Goal: Task Accomplishment & Management: Manage account settings

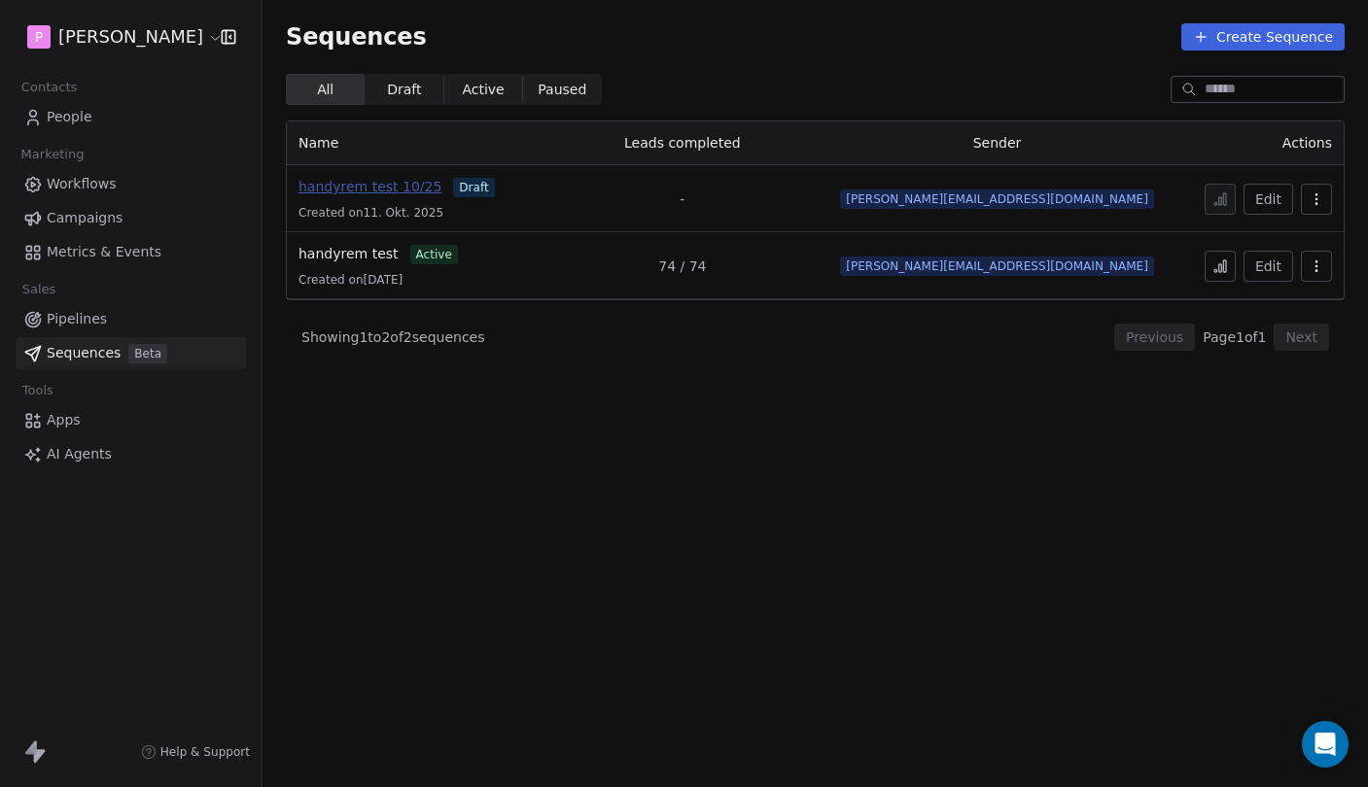
click at [393, 190] on span "handyrem test 10/25" at bounding box center [369, 187] width 143 height 16
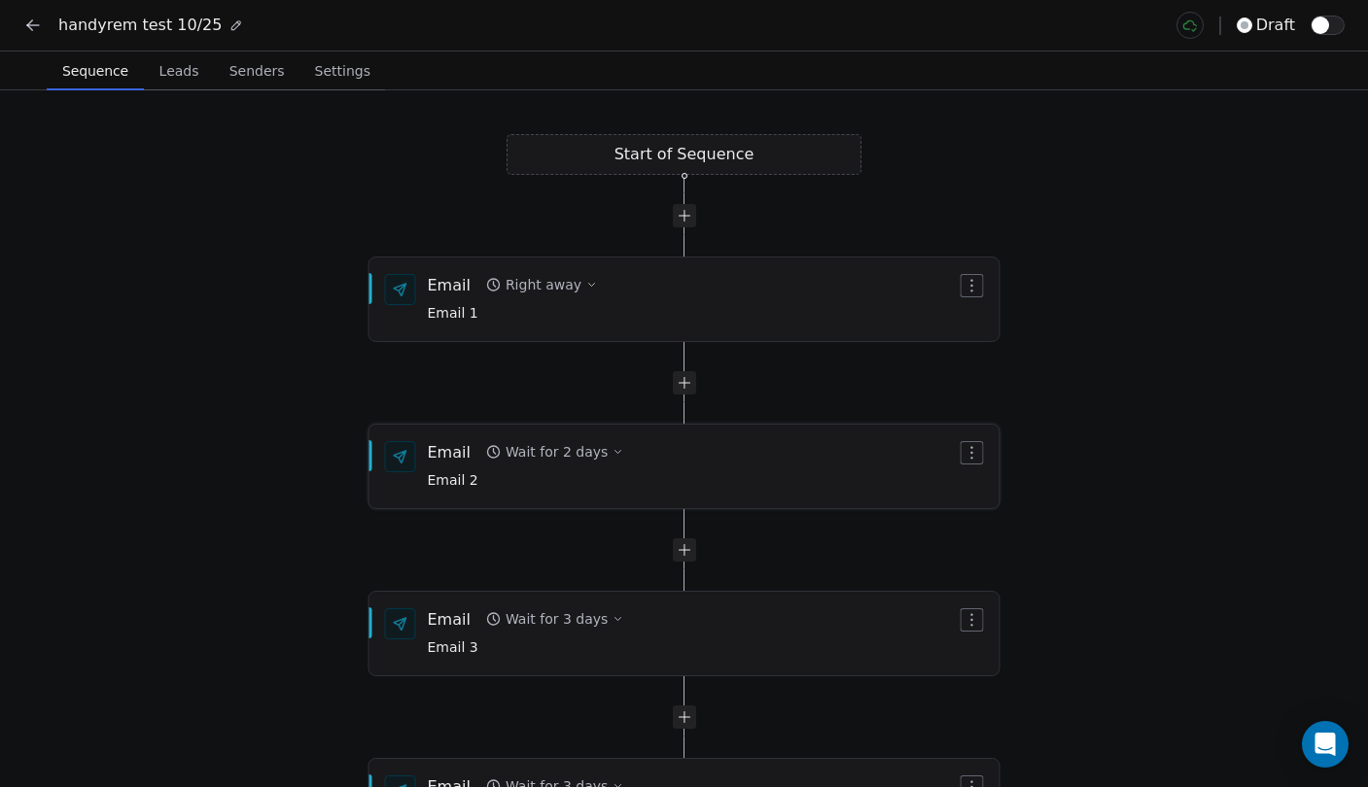
click at [564, 457] on div "Wait for 2 days" at bounding box center [556, 451] width 102 height 19
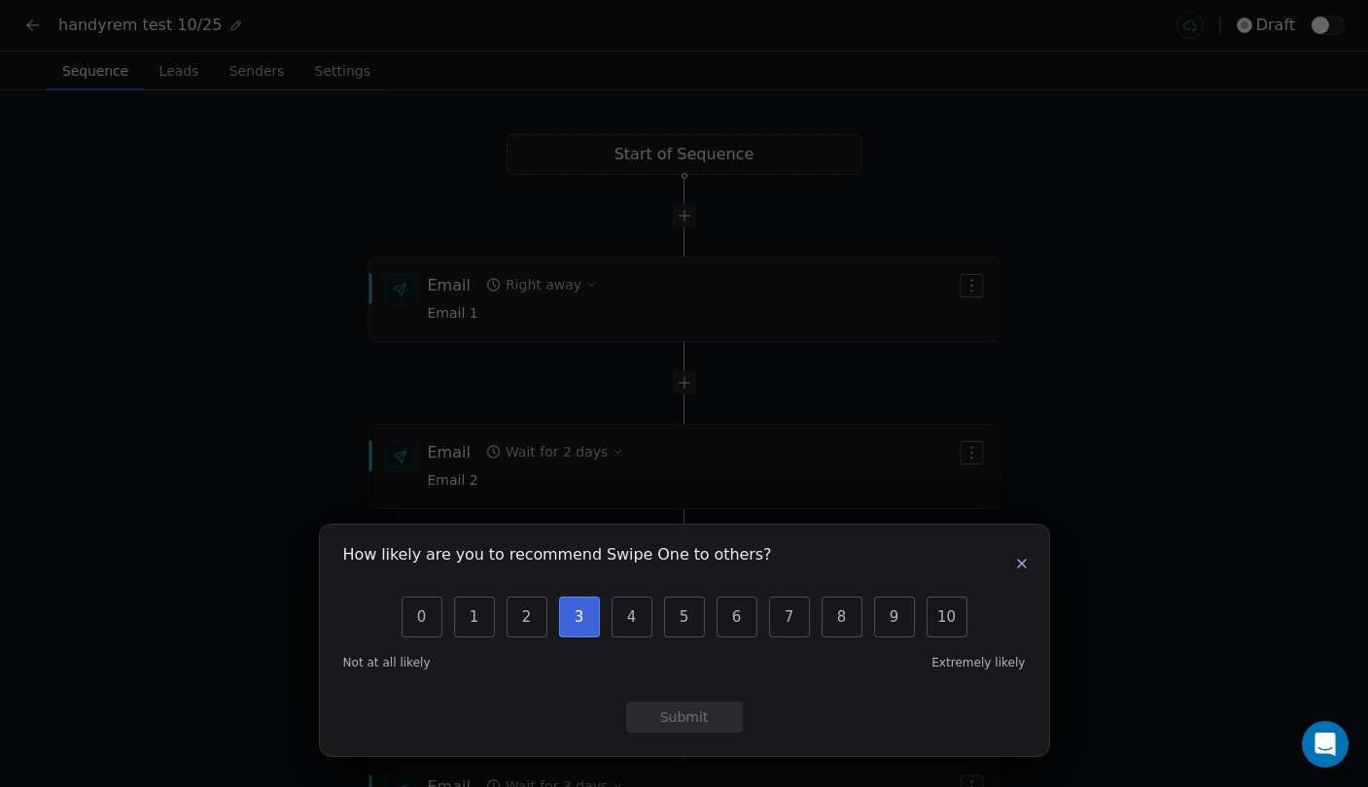
click at [590, 614] on button "3" at bounding box center [579, 617] width 41 height 41
click at [1017, 565] on icon "button" at bounding box center [1022, 564] width 16 height 16
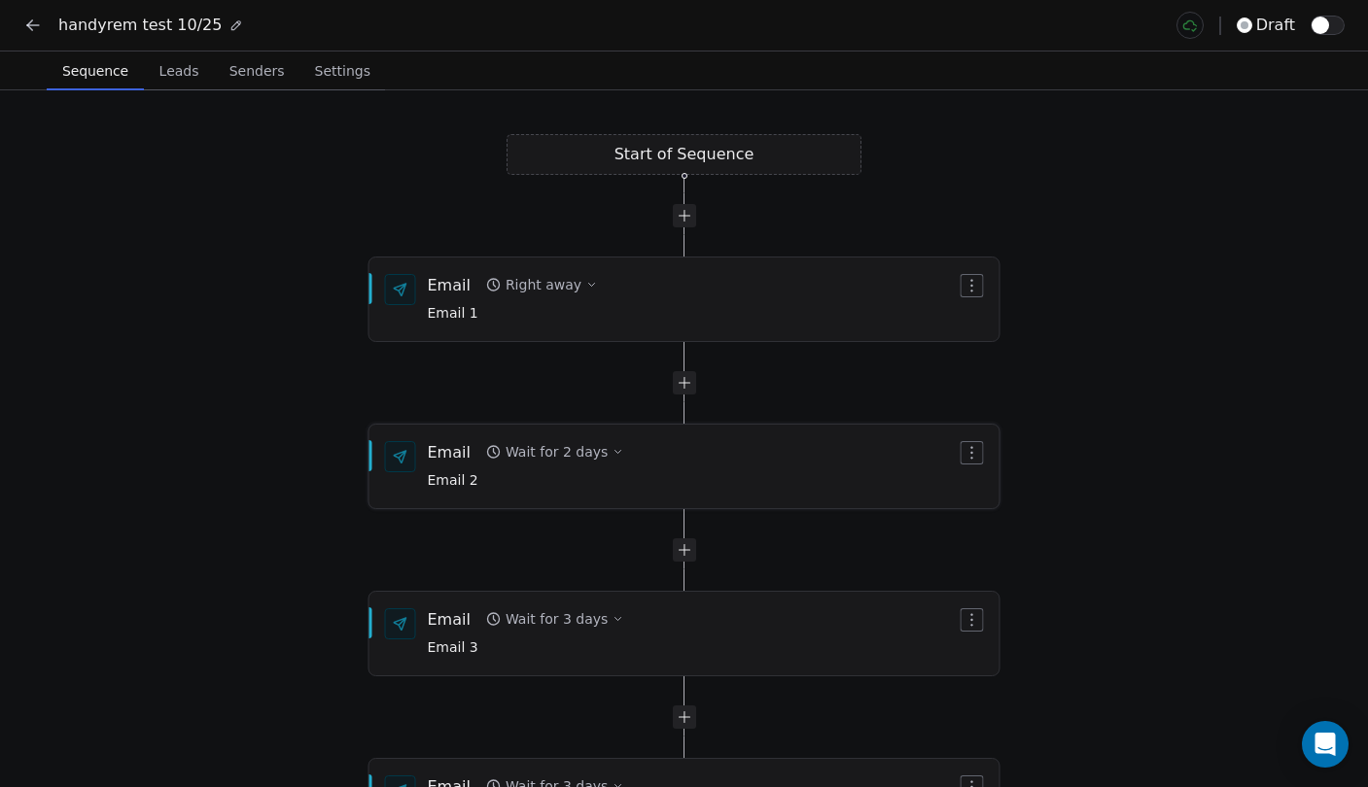
click at [584, 454] on button "Wait for 2 days" at bounding box center [554, 451] width 153 height 27
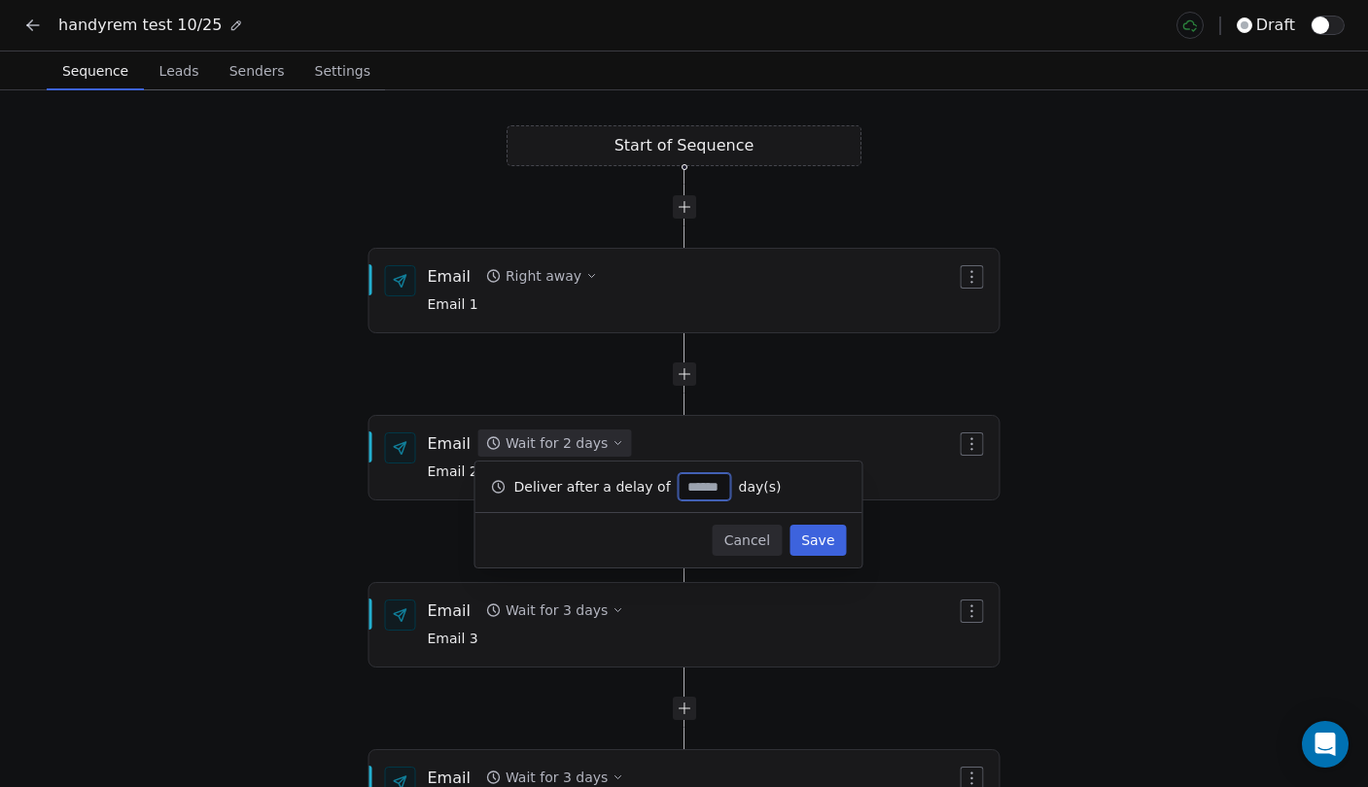
type input "*"
click at [815, 553] on button "Save" at bounding box center [817, 540] width 56 height 31
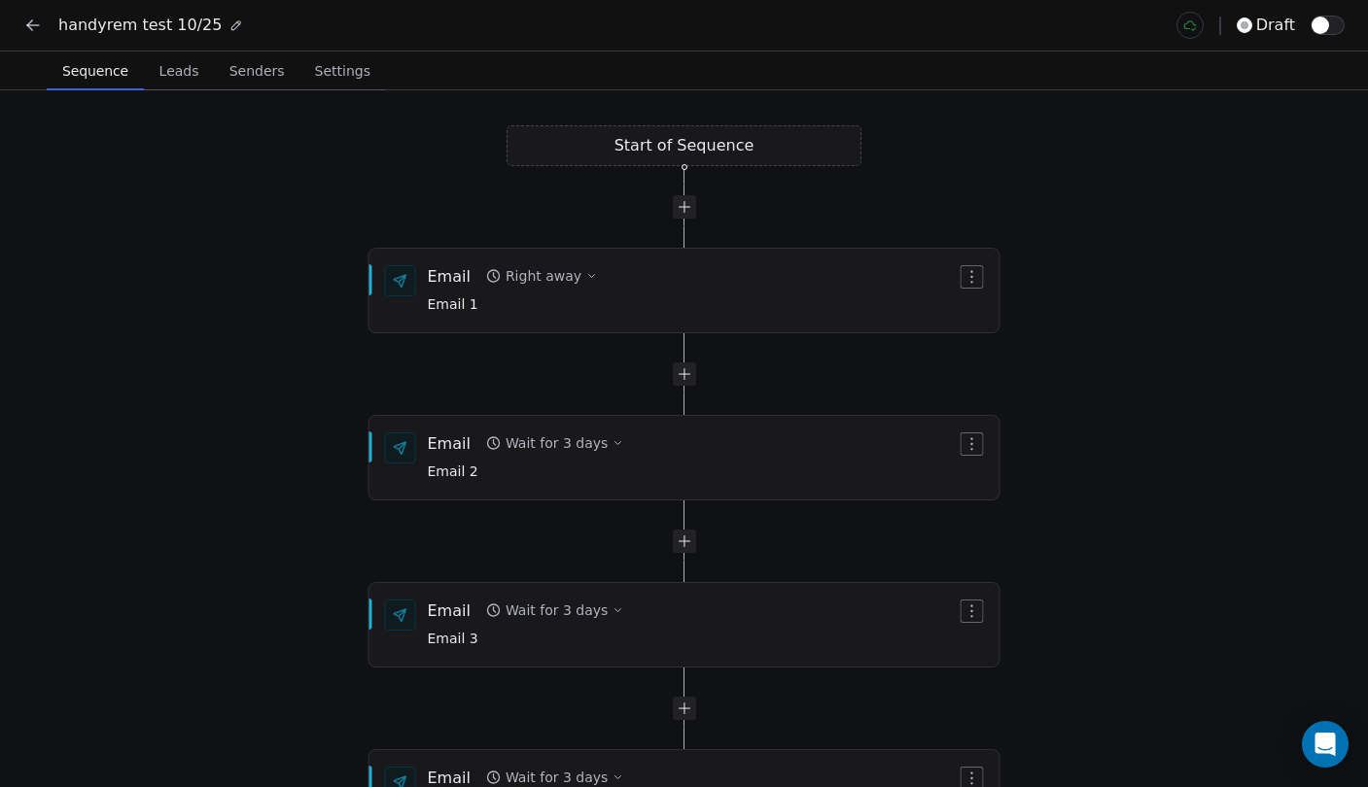
click at [30, 32] on icon at bounding box center [32, 25] width 19 height 19
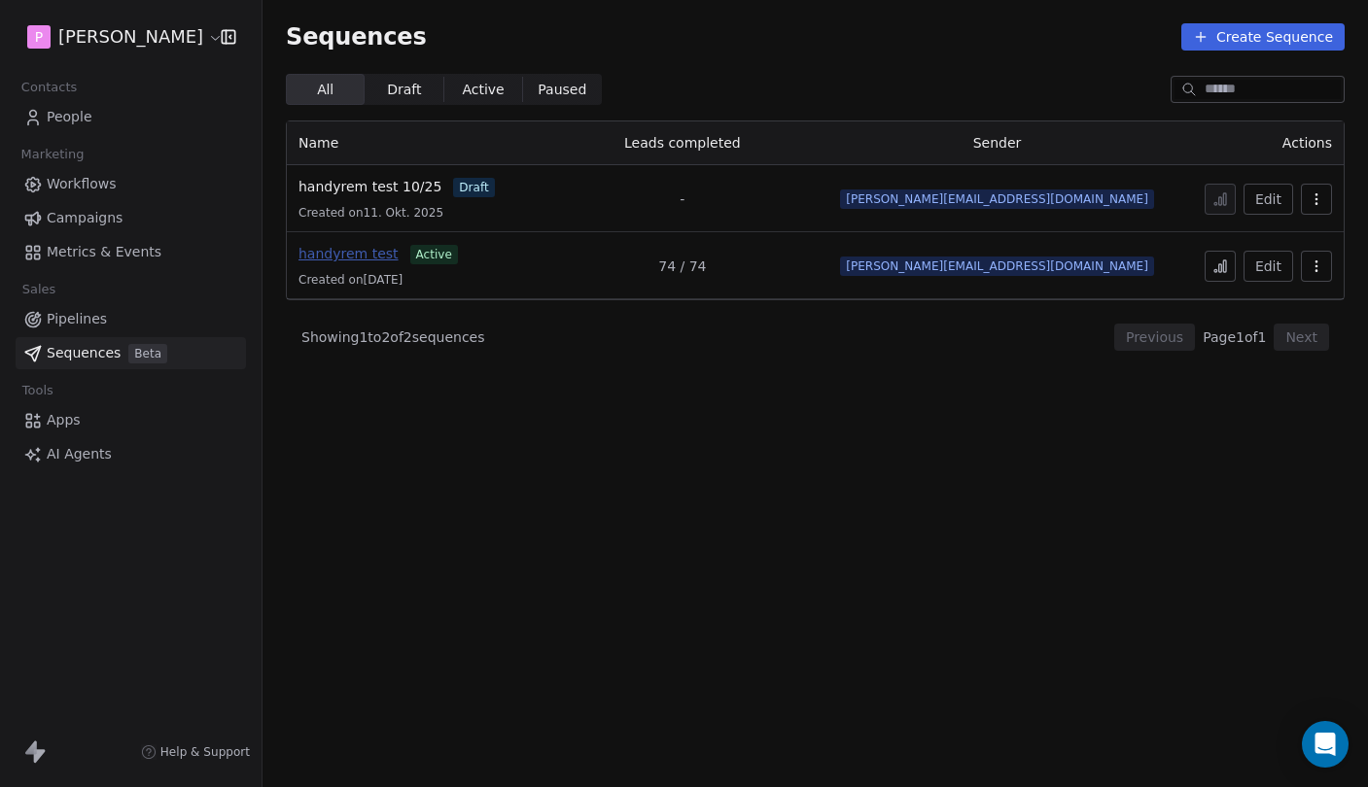
click at [353, 249] on span "handyrem test" at bounding box center [348, 254] width 100 height 16
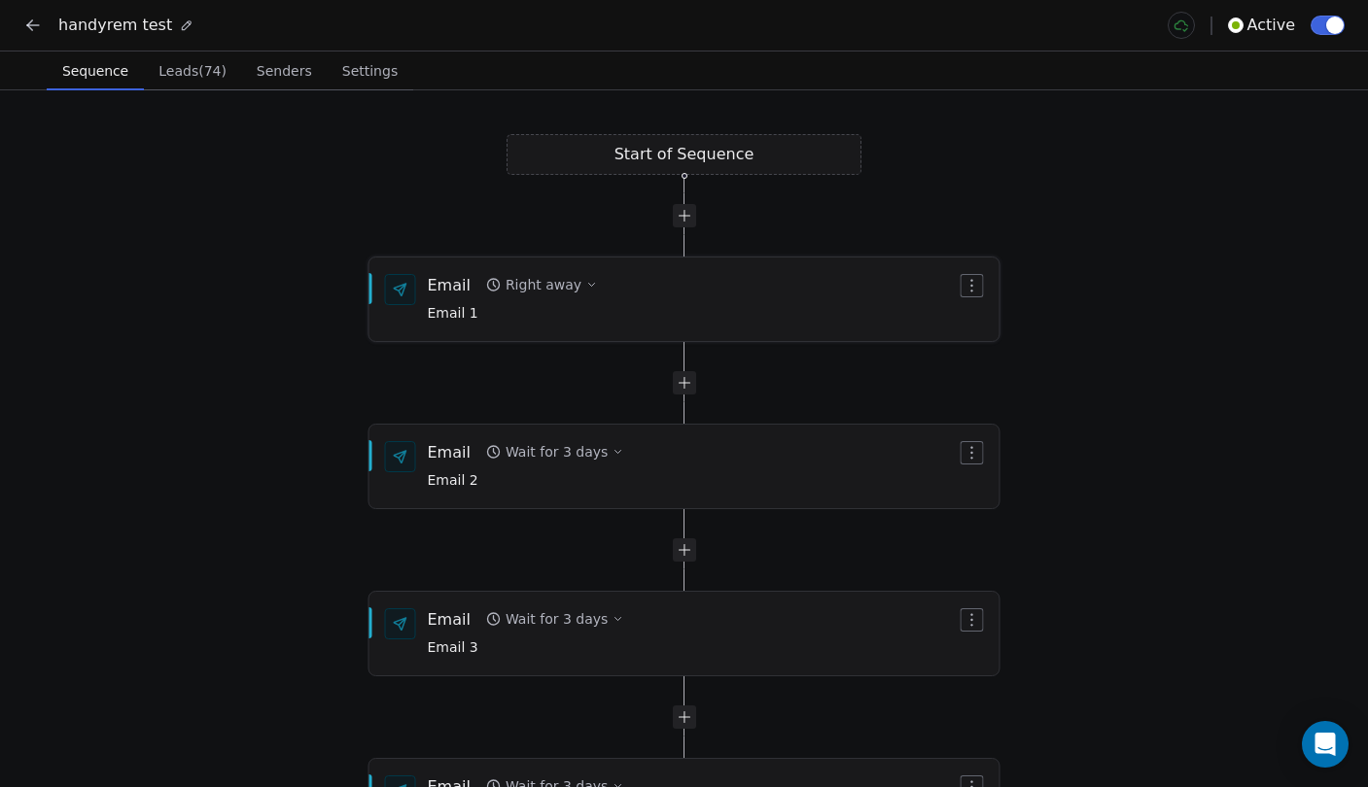
click at [660, 327] on div "Email Right away Email 1" at bounding box center [684, 300] width 630 height 82
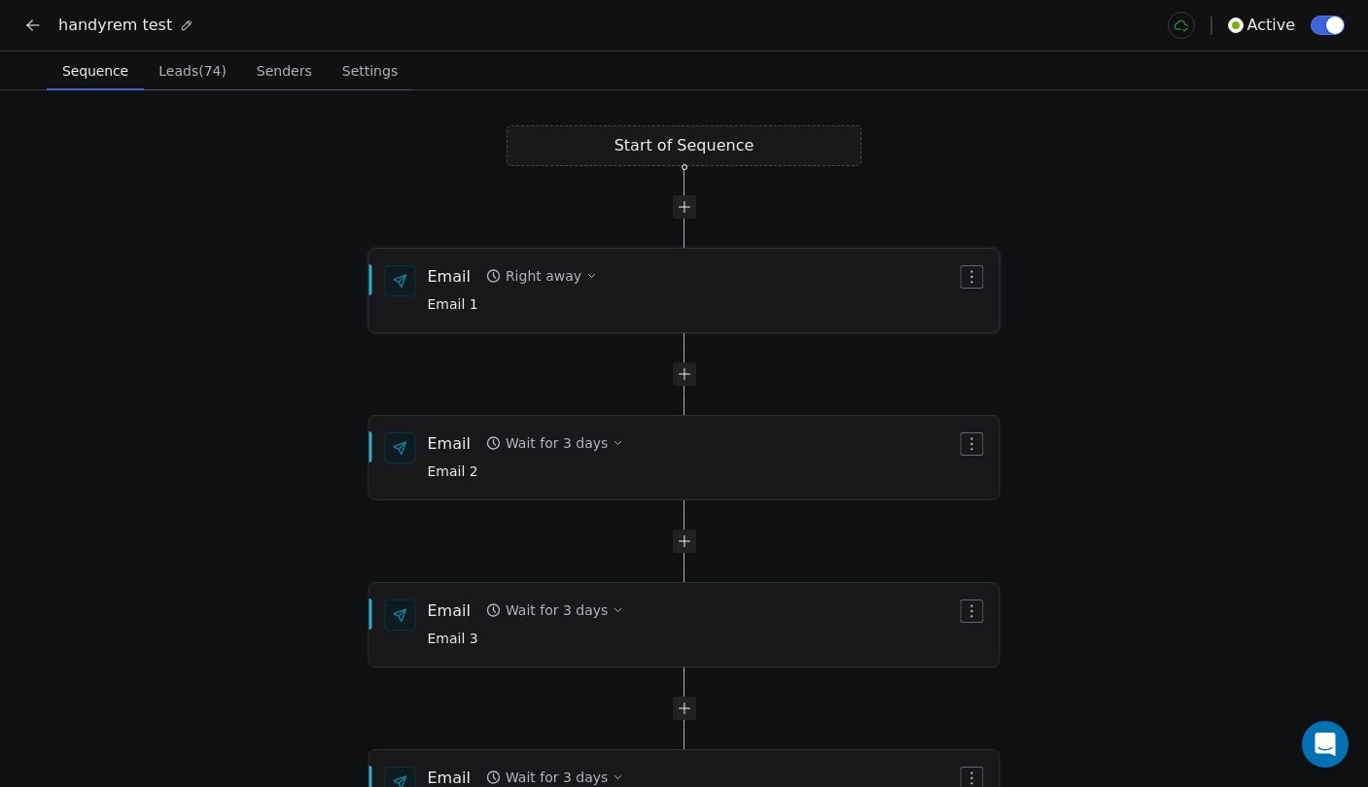
click at [680, 298] on div "Email Right away Email 1" at bounding box center [692, 290] width 529 height 51
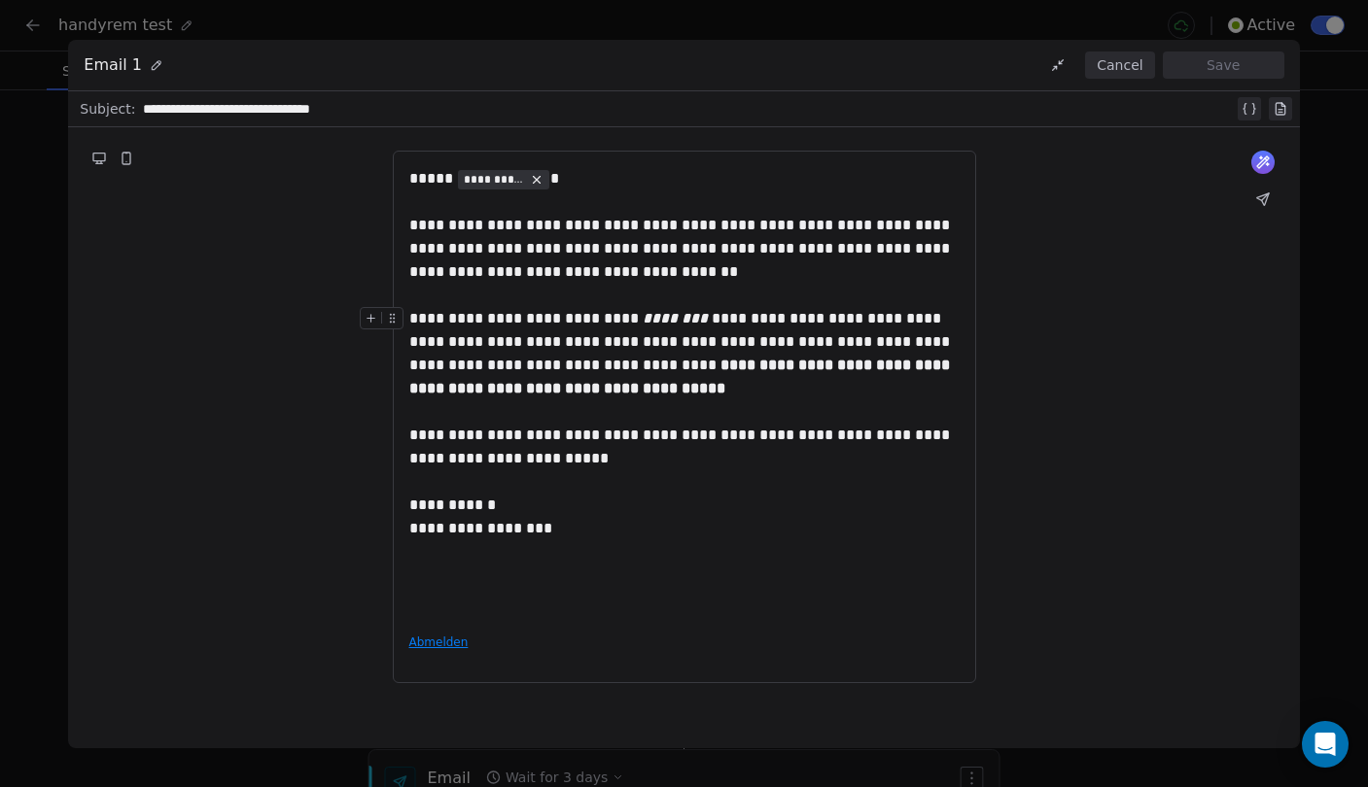
click at [1119, 63] on button "Cancel" at bounding box center [1119, 65] width 69 height 27
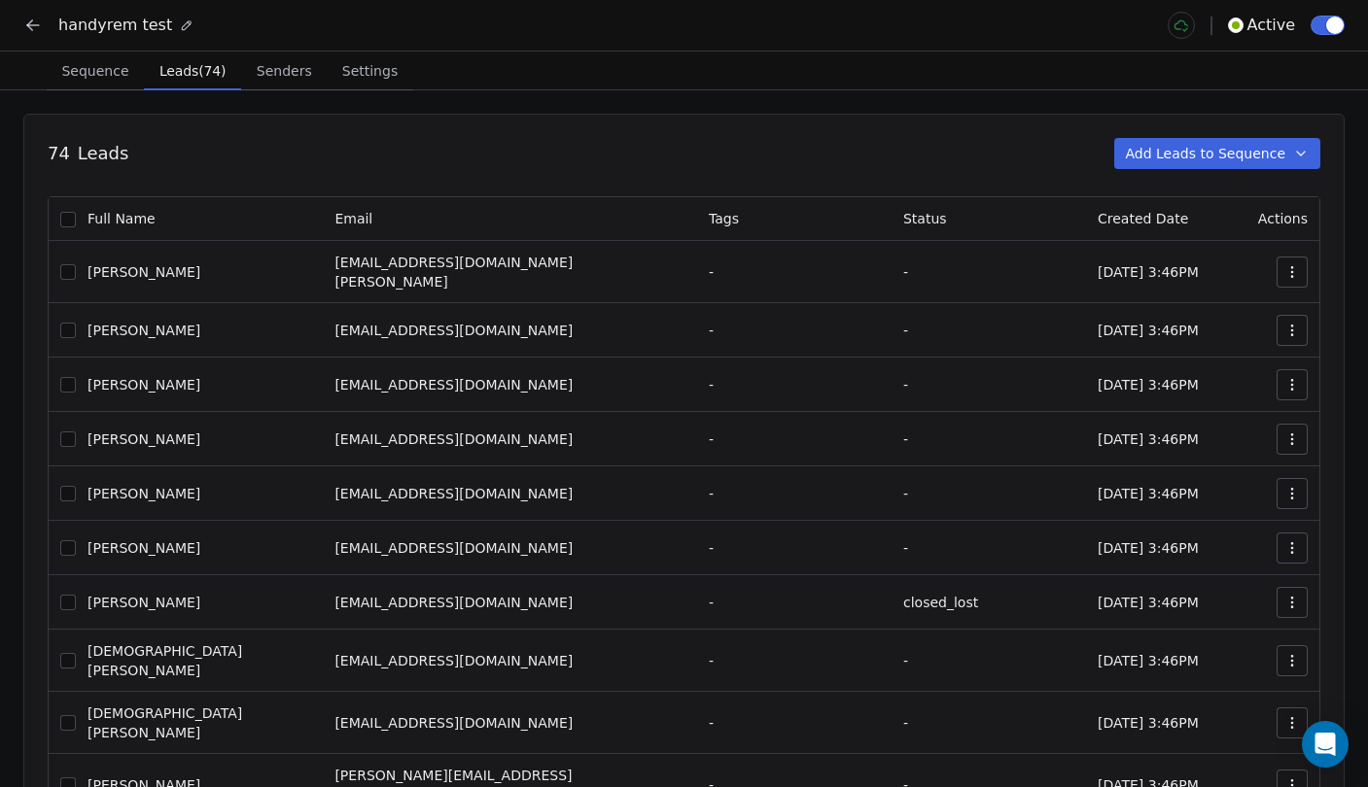
click at [195, 78] on span "Leads (74)" at bounding box center [193, 70] width 82 height 27
click at [270, 76] on span "Senders" at bounding box center [284, 70] width 71 height 27
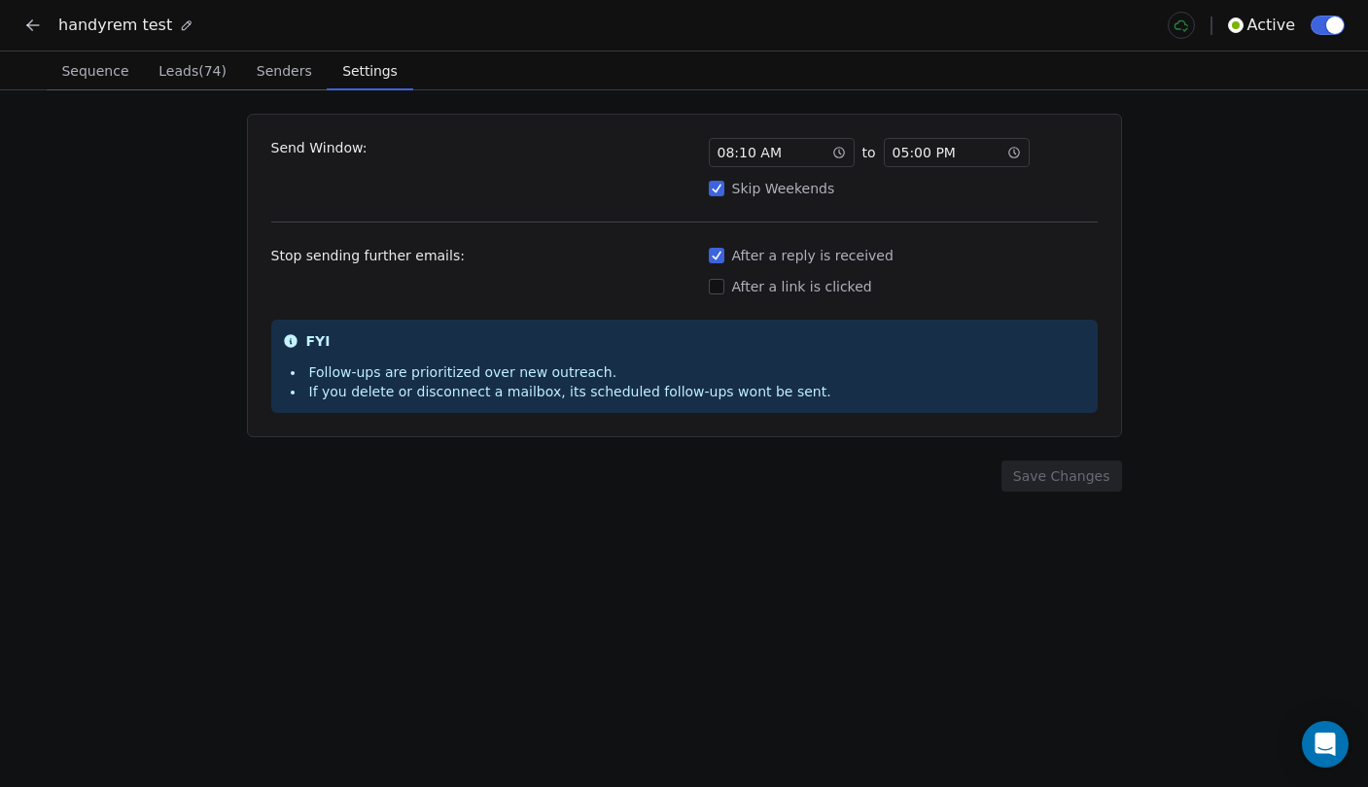
click at [351, 77] on span "Settings" at bounding box center [369, 70] width 70 height 27
click at [31, 30] on icon at bounding box center [29, 27] width 5 height 5
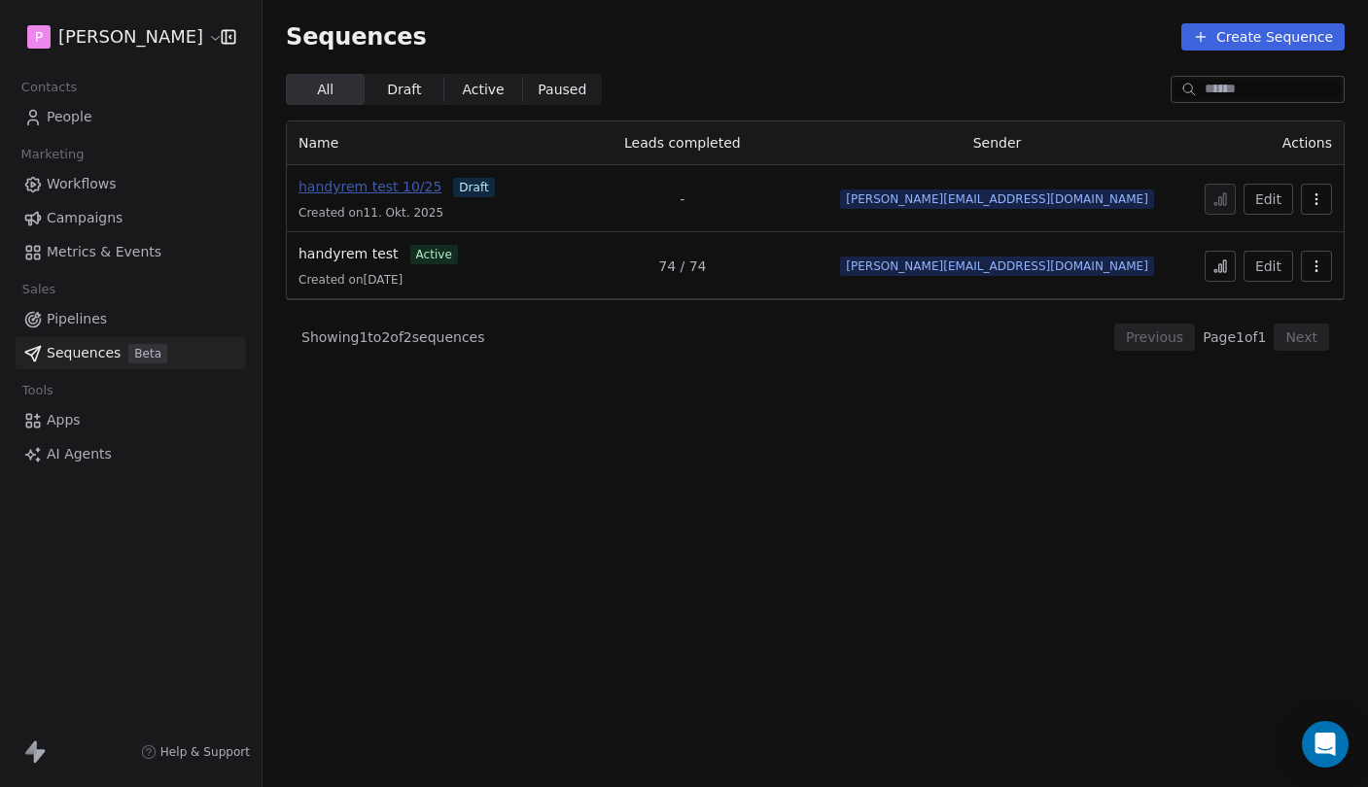
click at [364, 188] on span "handyrem test 10/25" at bounding box center [369, 187] width 143 height 16
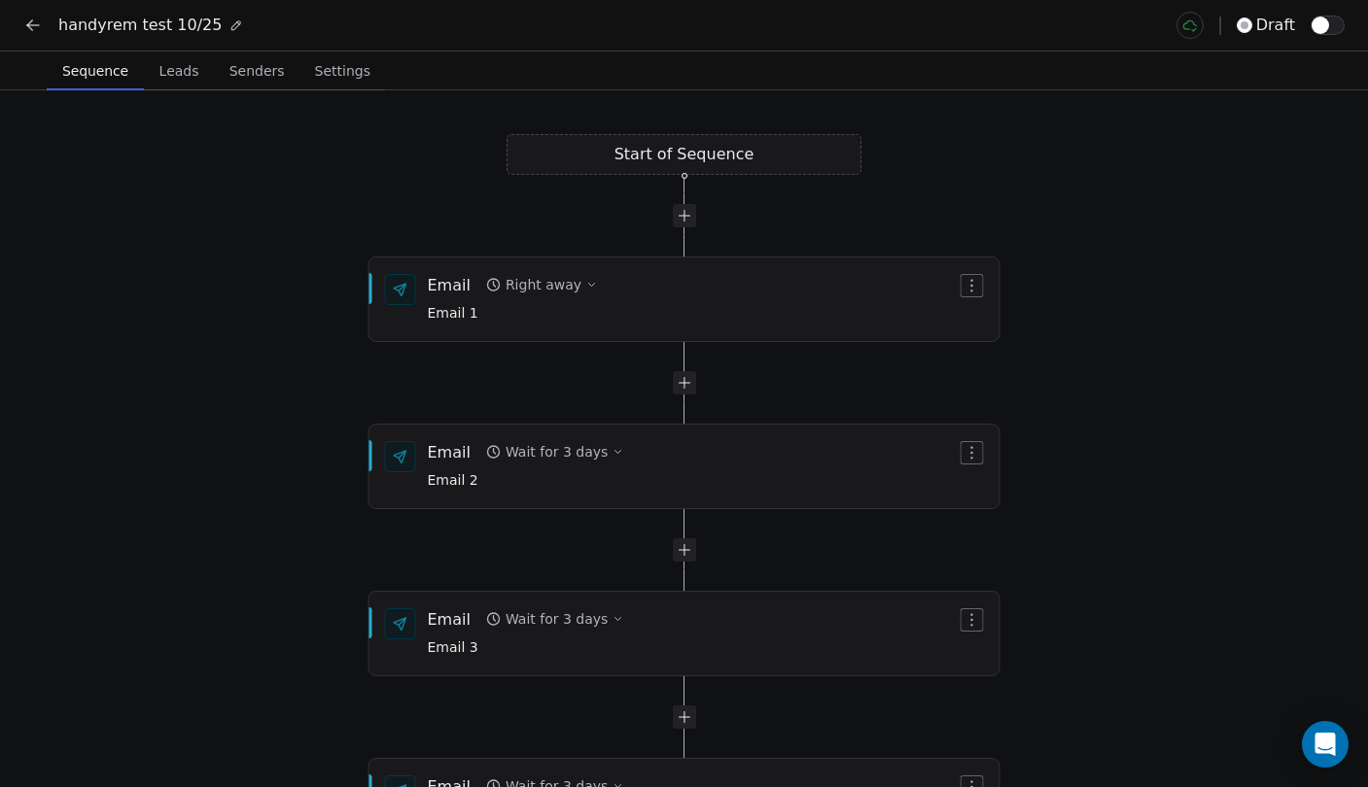
click at [189, 81] on span "Leads" at bounding box center [179, 70] width 55 height 27
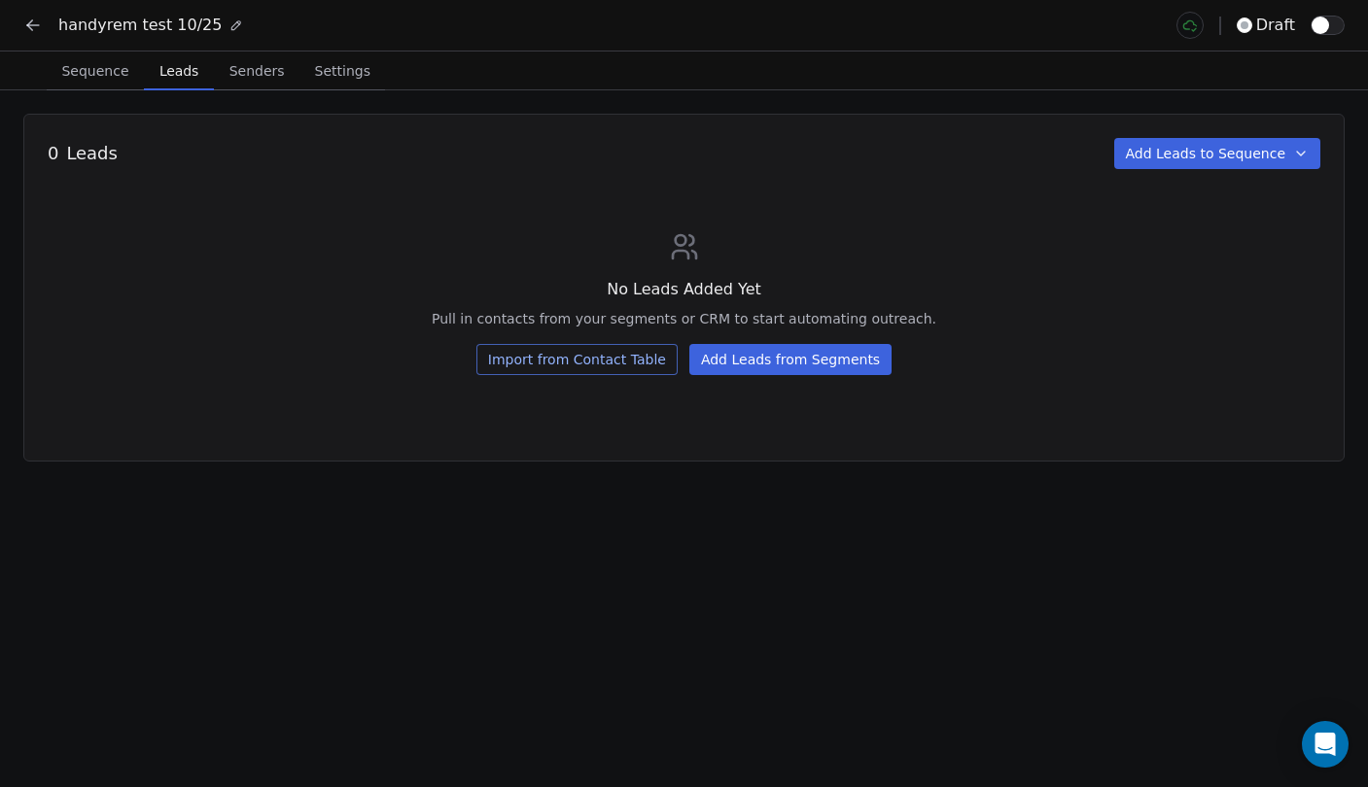
click at [1238, 146] on button "Add Leads to Sequence" at bounding box center [1217, 153] width 207 height 31
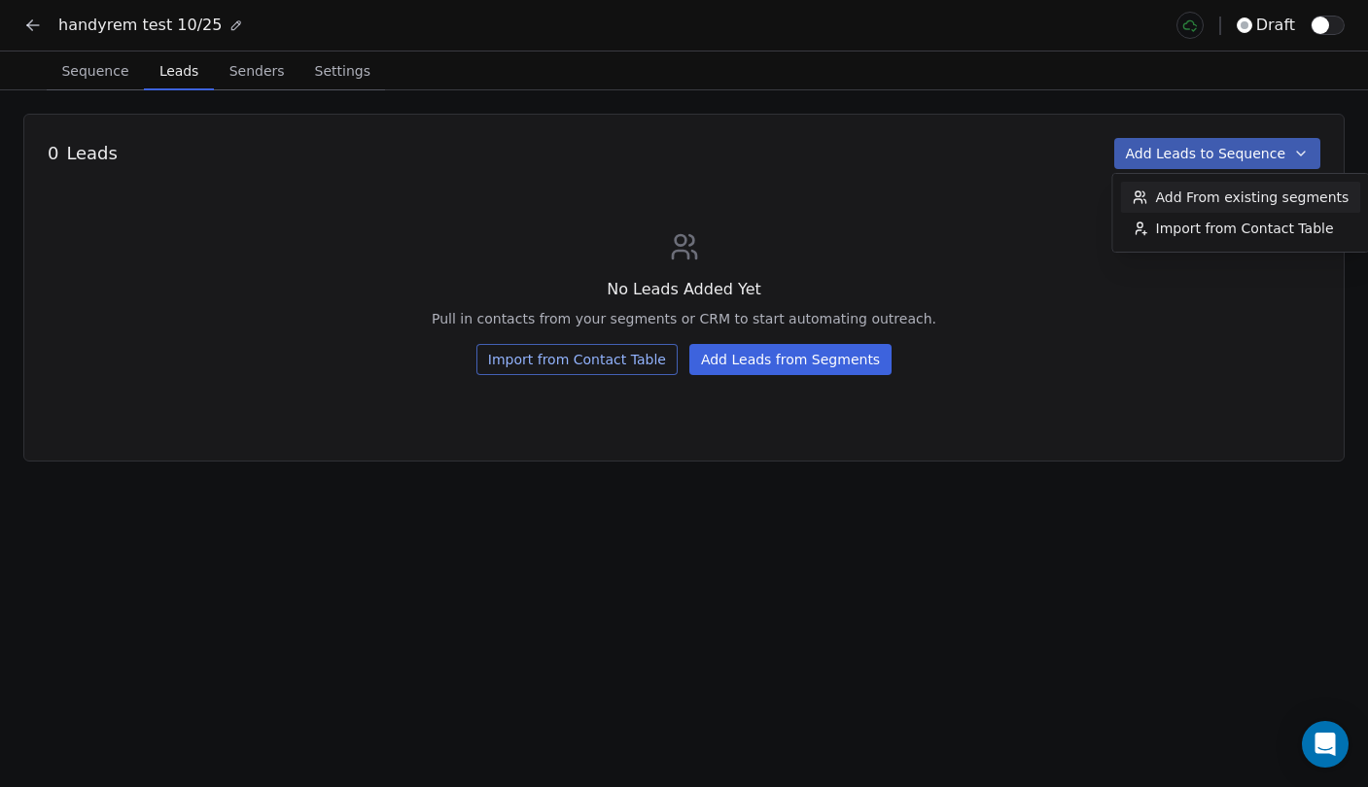
click at [1236, 202] on span "Add From existing segments" at bounding box center [1252, 197] width 193 height 19
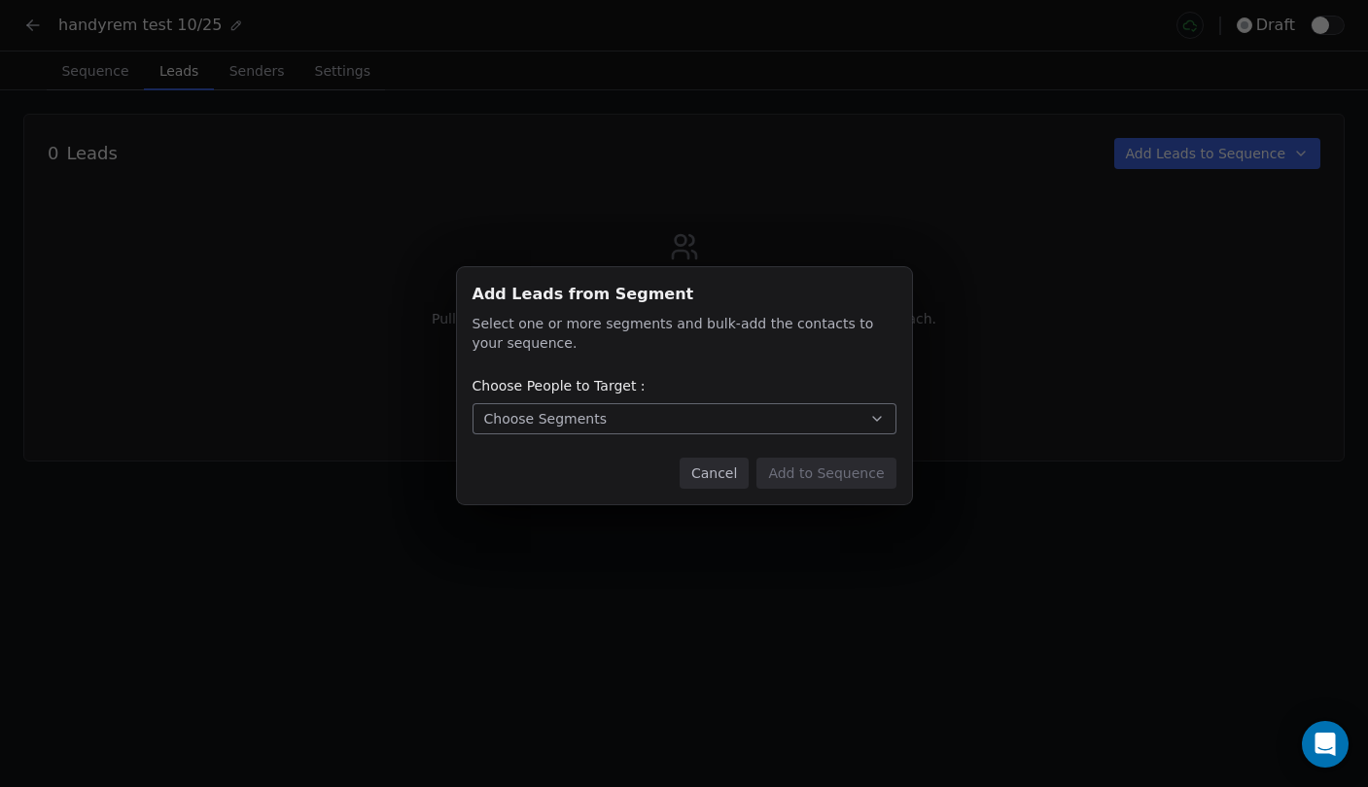
click at [659, 412] on button "Choose Segments" at bounding box center [684, 418] width 424 height 31
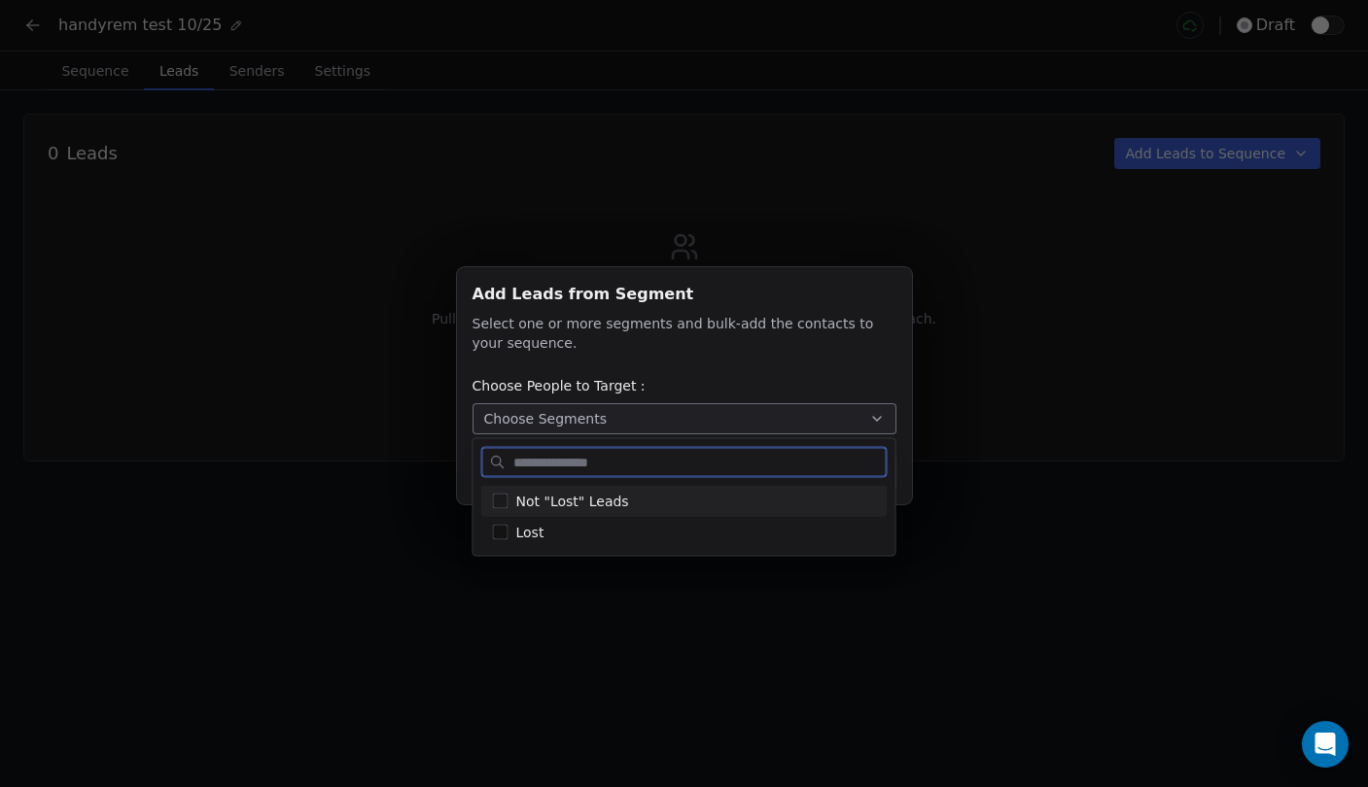
click at [610, 504] on span "Not "Lost" Leads" at bounding box center [572, 501] width 113 height 20
click at [918, 429] on div "Add Leads from Segment Add Leads from Segment Select one or more segments and b…" at bounding box center [684, 394] width 1368 height 316
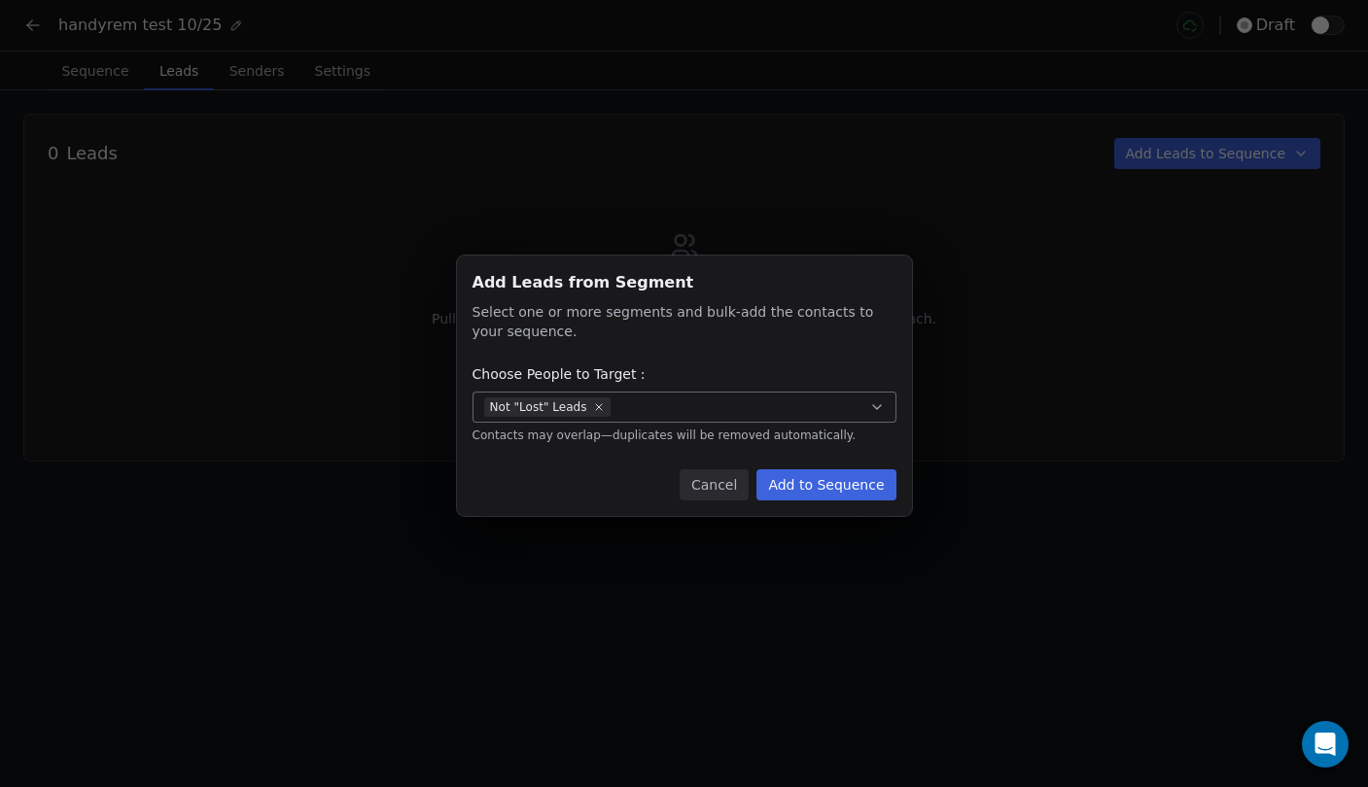
click at [820, 483] on button "Add to Sequence" at bounding box center [825, 484] width 139 height 31
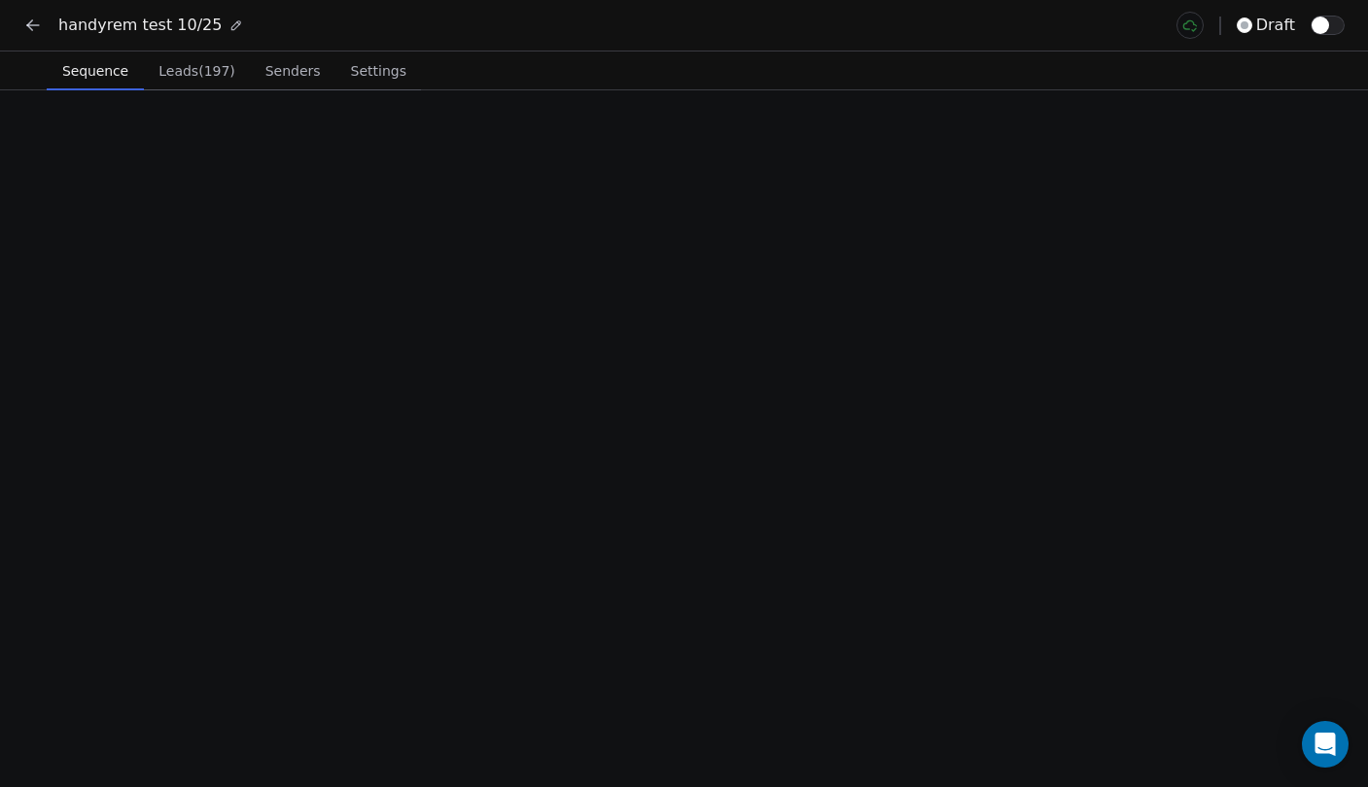
click at [104, 82] on span "Sequence" at bounding box center [95, 70] width 82 height 27
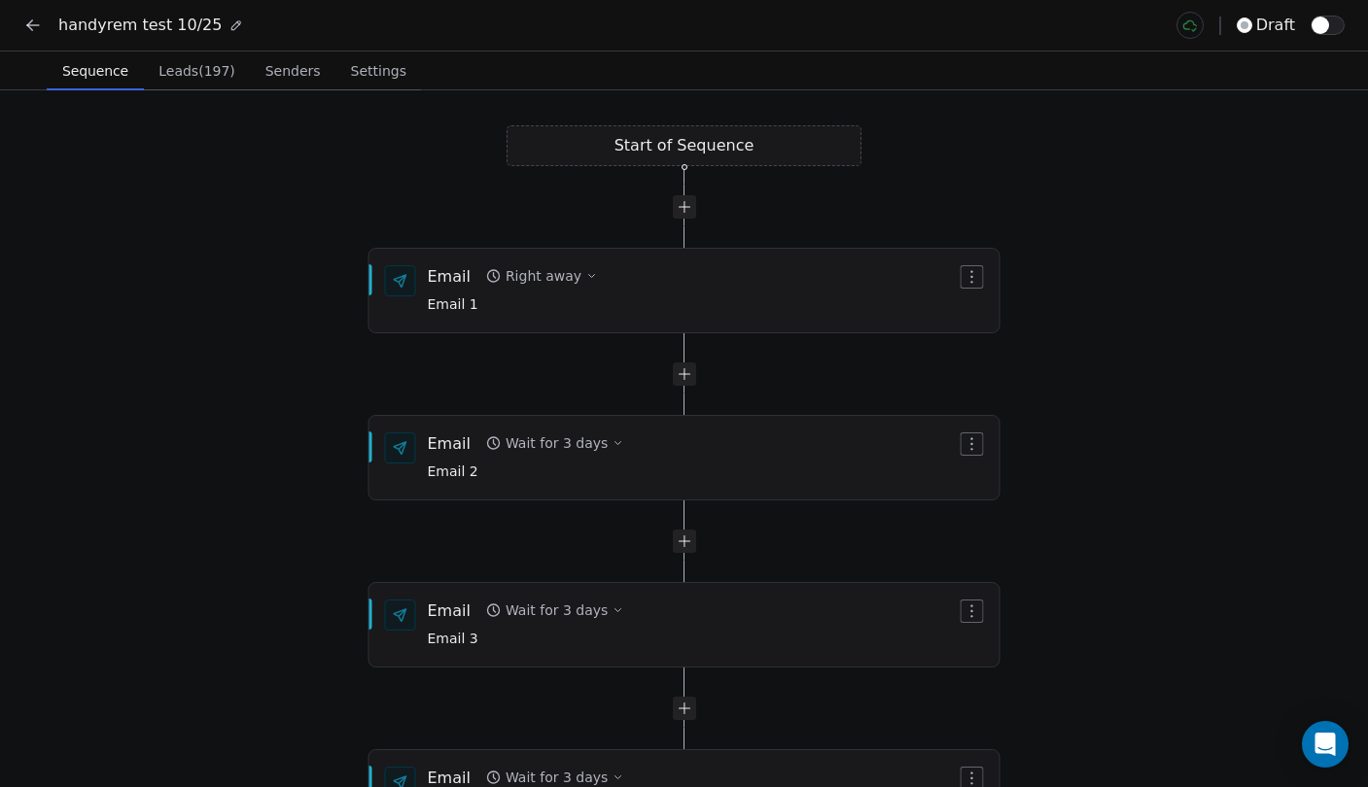
click at [1327, 33] on button "button" at bounding box center [1327, 25] width 34 height 19
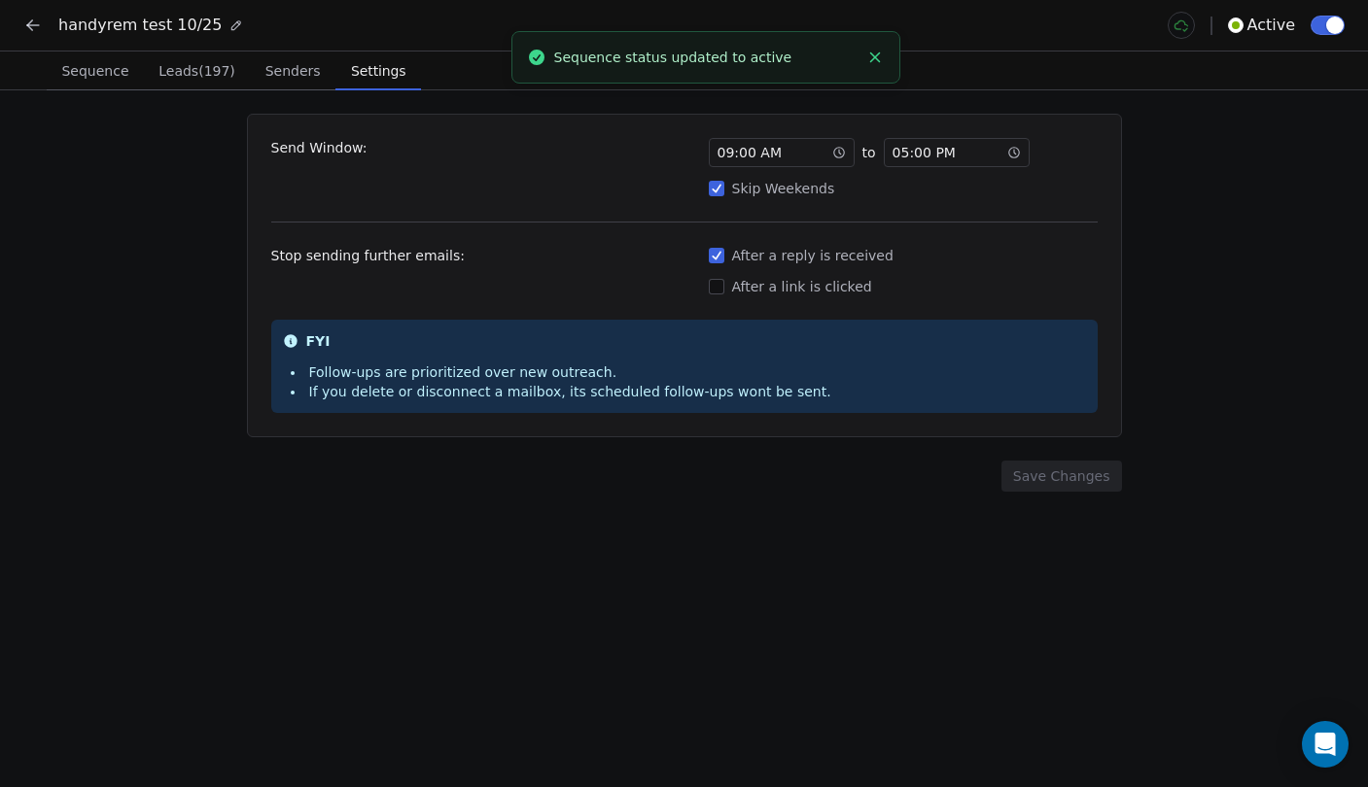
click at [368, 53] on button "Settings Settings" at bounding box center [378, 71] width 86 height 39
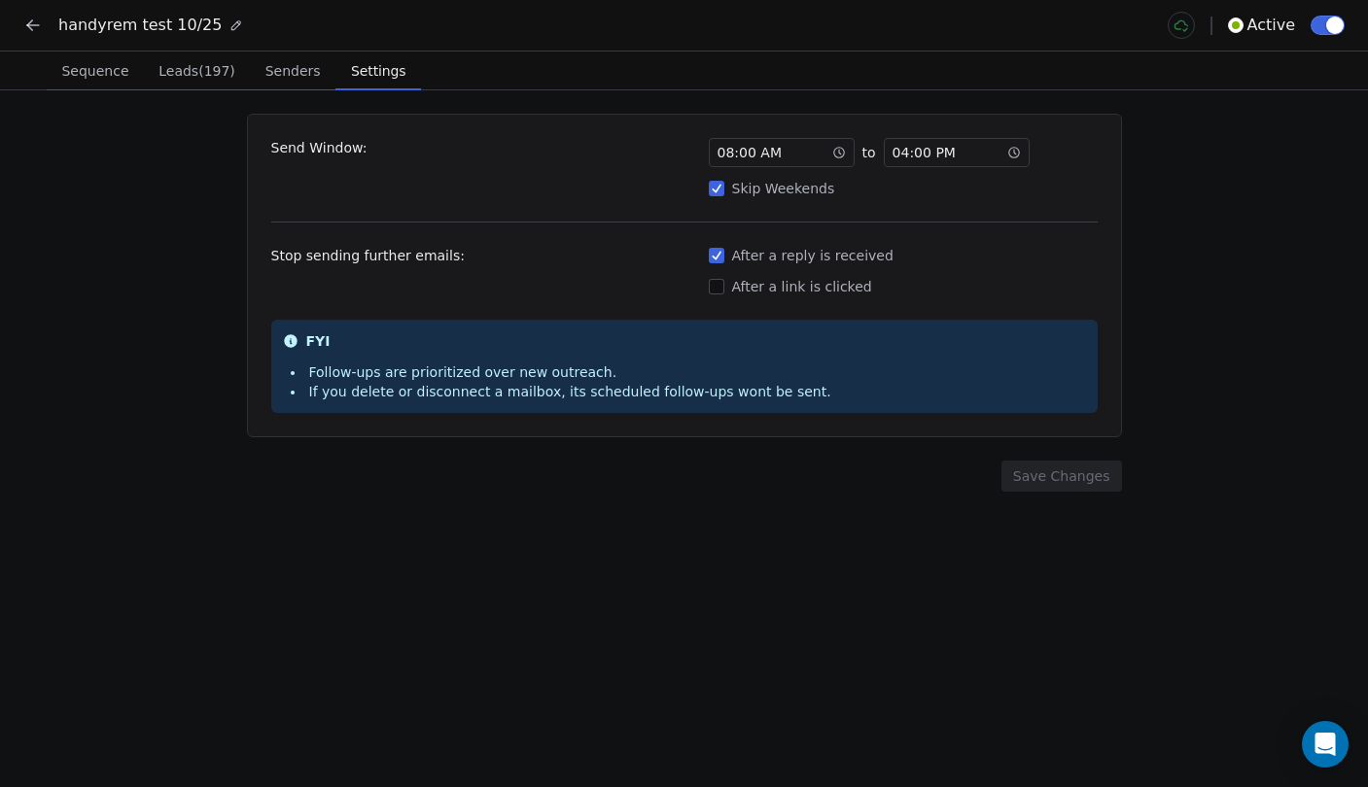
click at [302, 83] on span "Senders" at bounding box center [293, 70] width 71 height 27
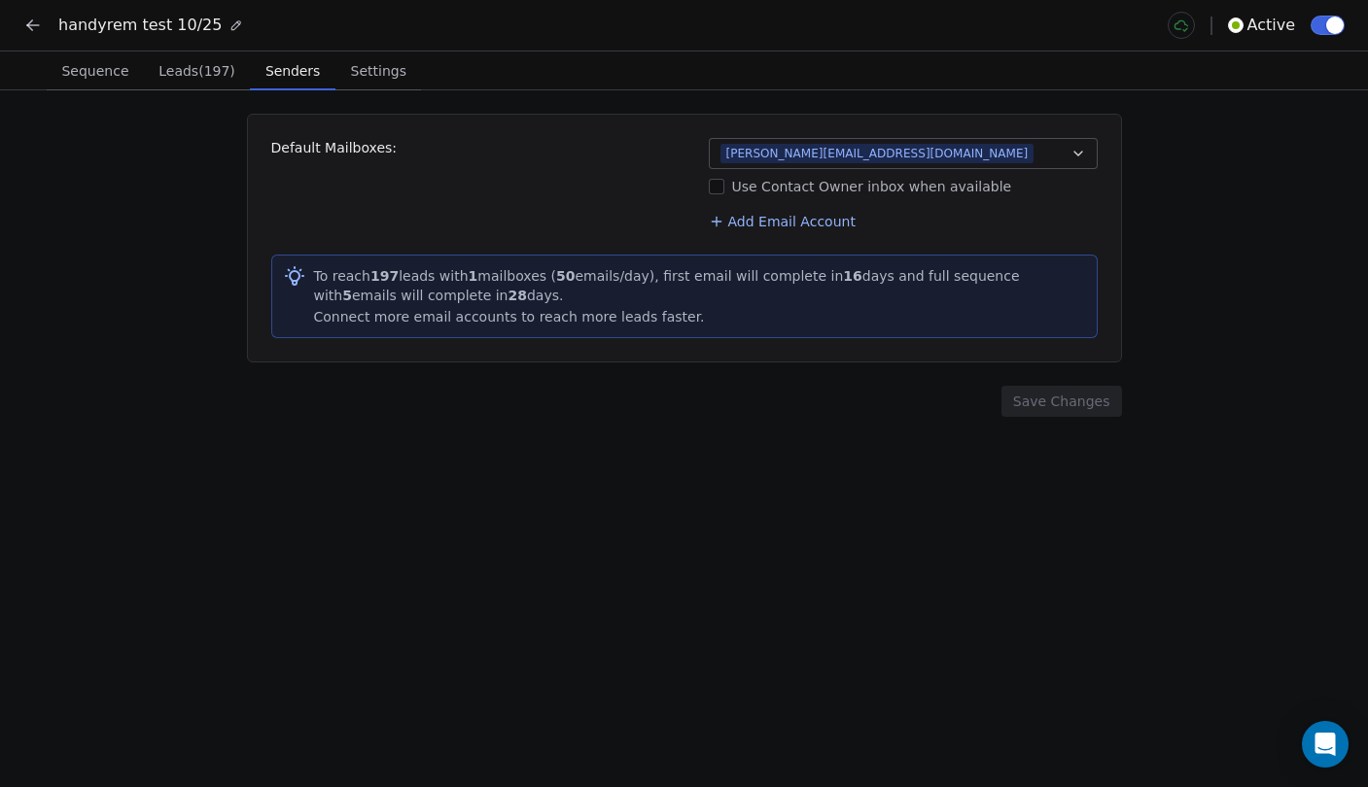
click at [202, 73] on span "Leads (197)" at bounding box center [197, 70] width 92 height 27
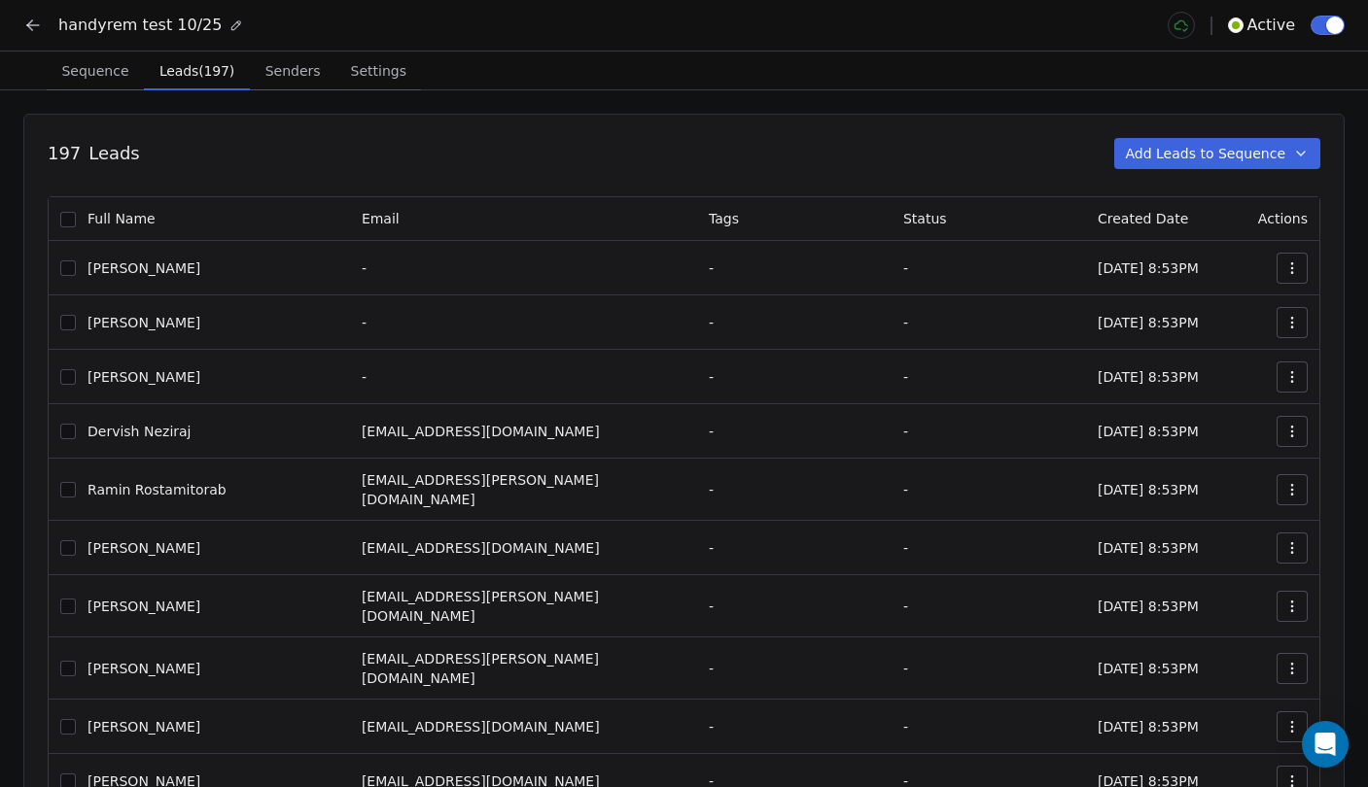
click at [27, 31] on icon at bounding box center [32, 25] width 19 height 19
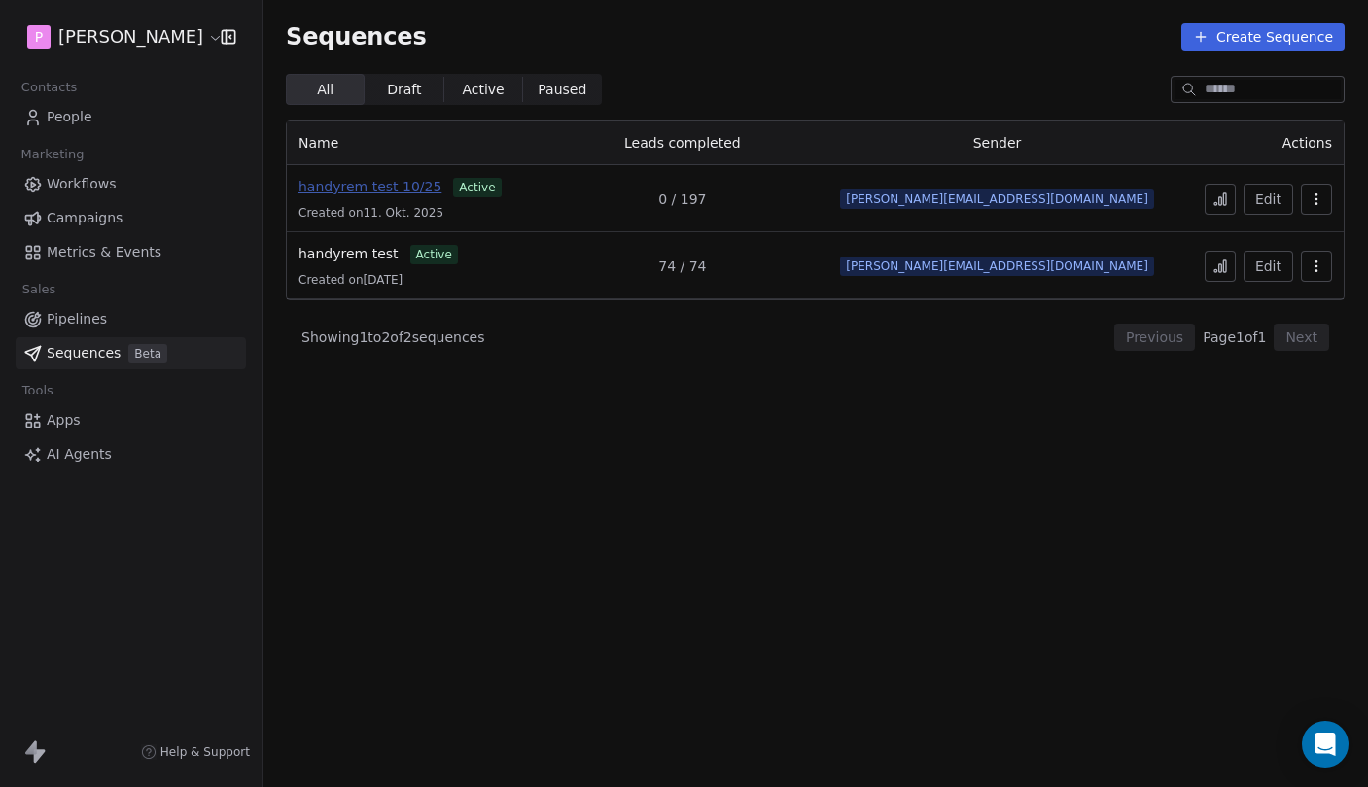
click at [384, 187] on span "handyrem test 10/25" at bounding box center [369, 187] width 143 height 16
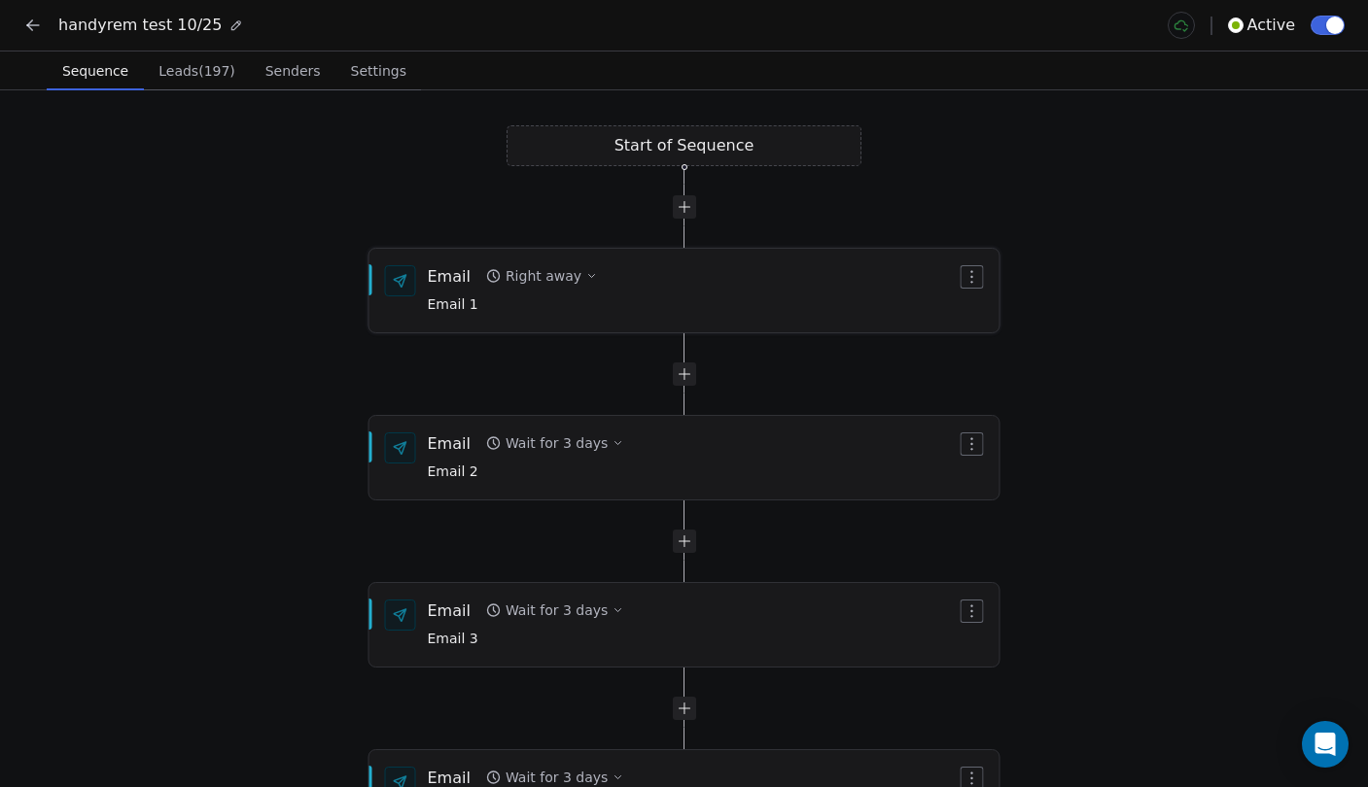
click at [658, 319] on div "Email Right away Email 1" at bounding box center [684, 291] width 630 height 82
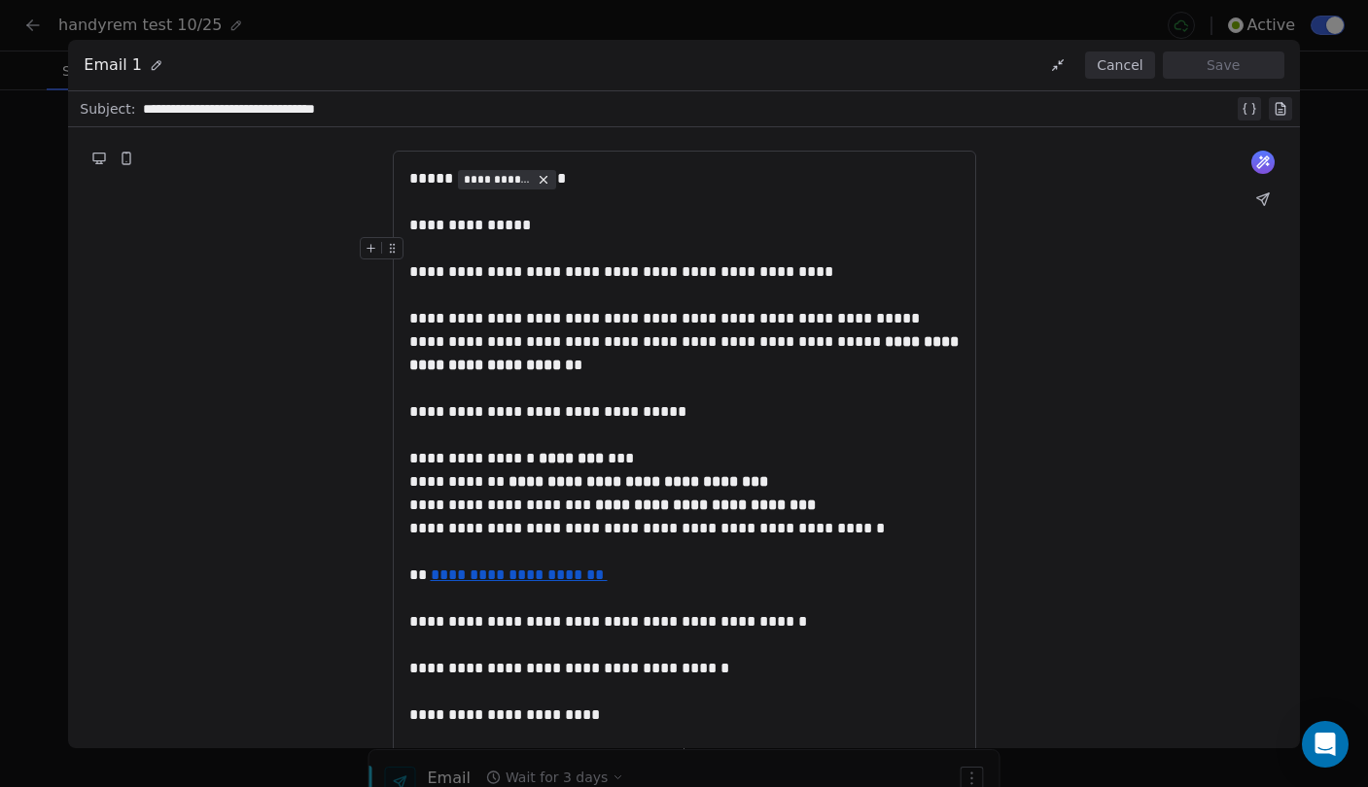
click at [1121, 69] on button "Cancel" at bounding box center [1119, 65] width 69 height 27
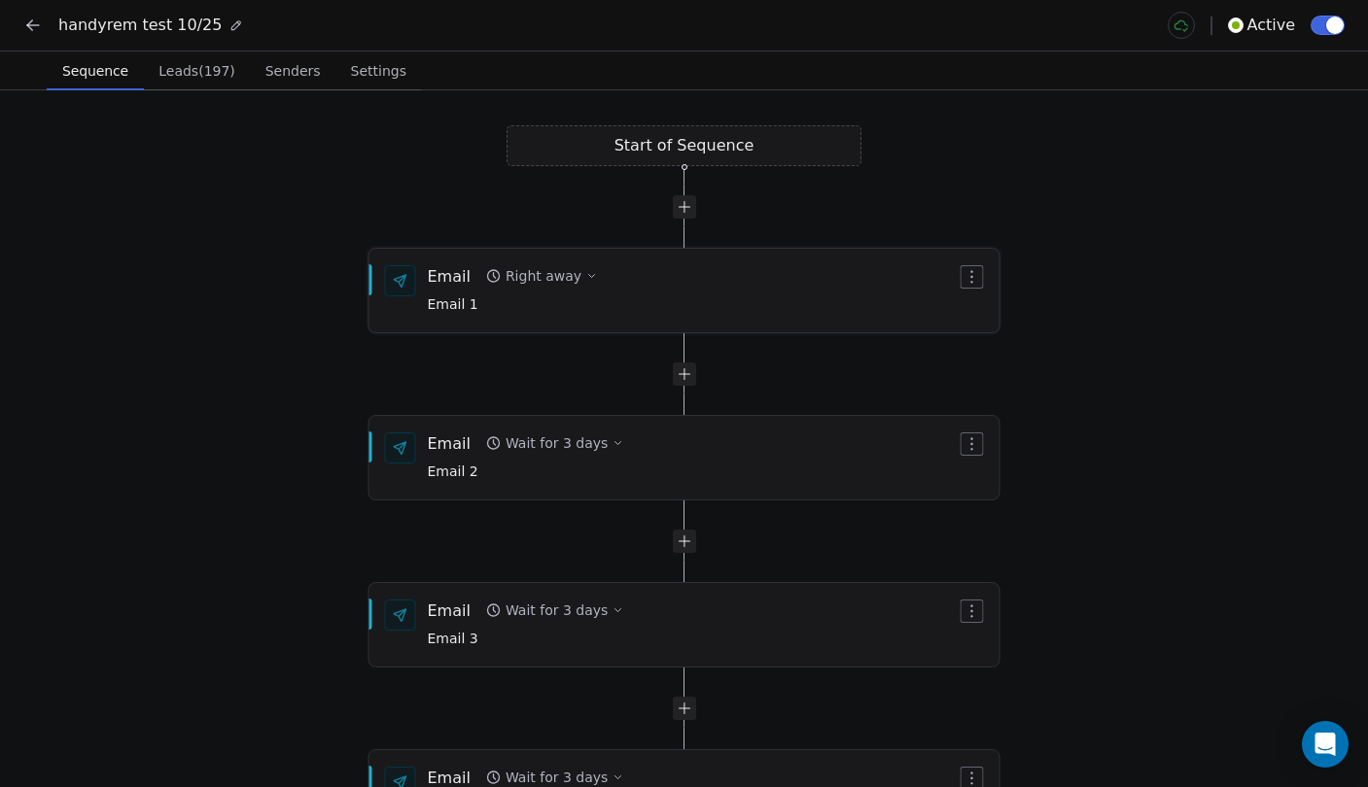
click at [585, 272] on icon "button" at bounding box center [591, 276] width 12 height 12
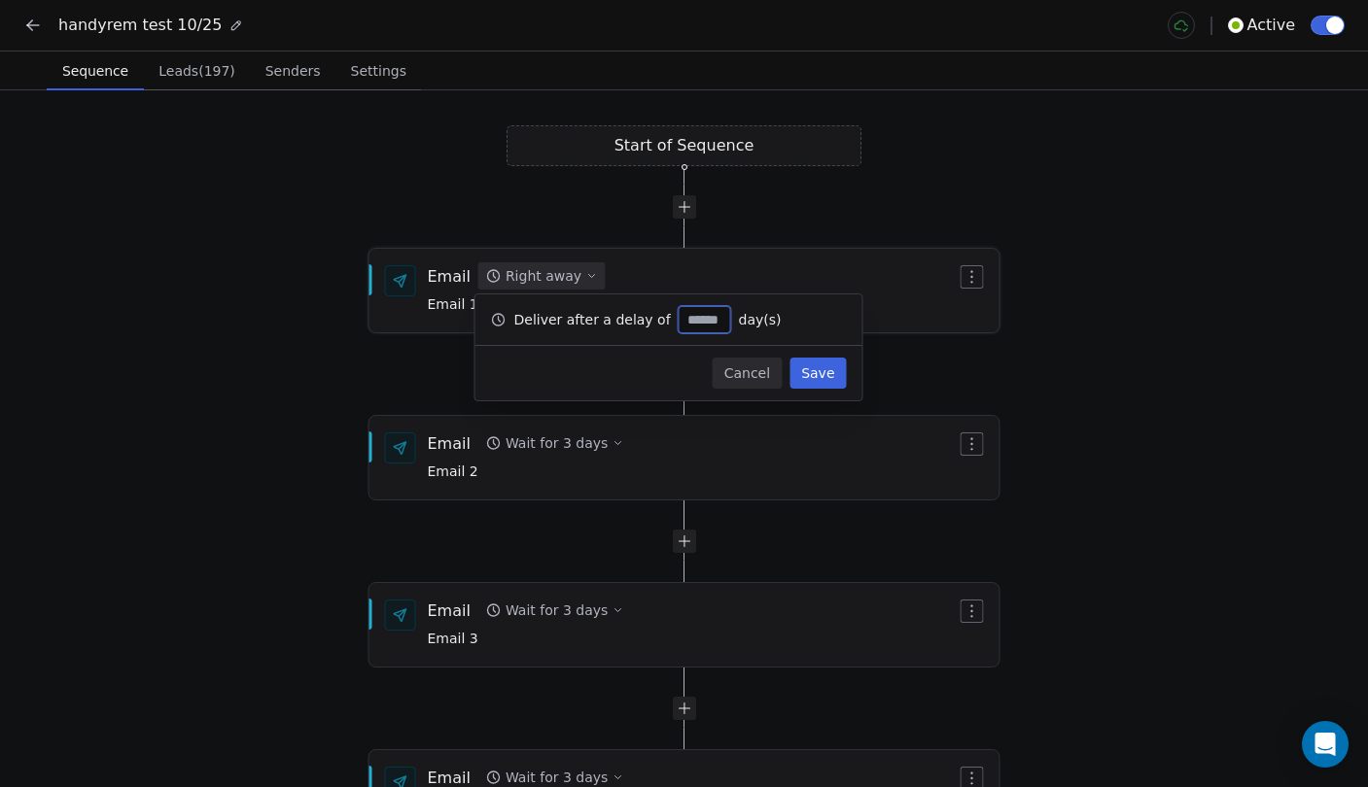
click at [585, 272] on icon "button" at bounding box center [591, 276] width 12 height 12
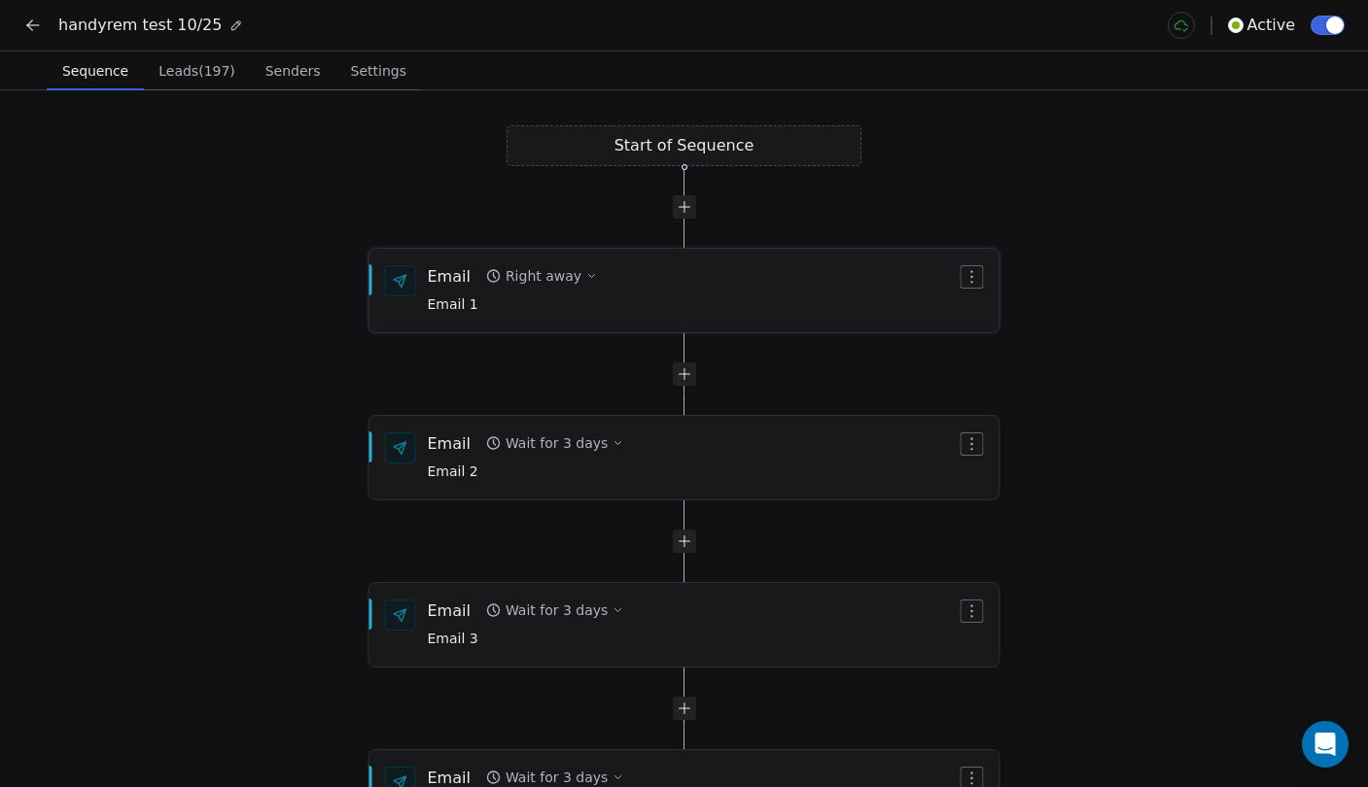
click at [803, 280] on div "Email Right away Email 1" at bounding box center [692, 290] width 529 height 51
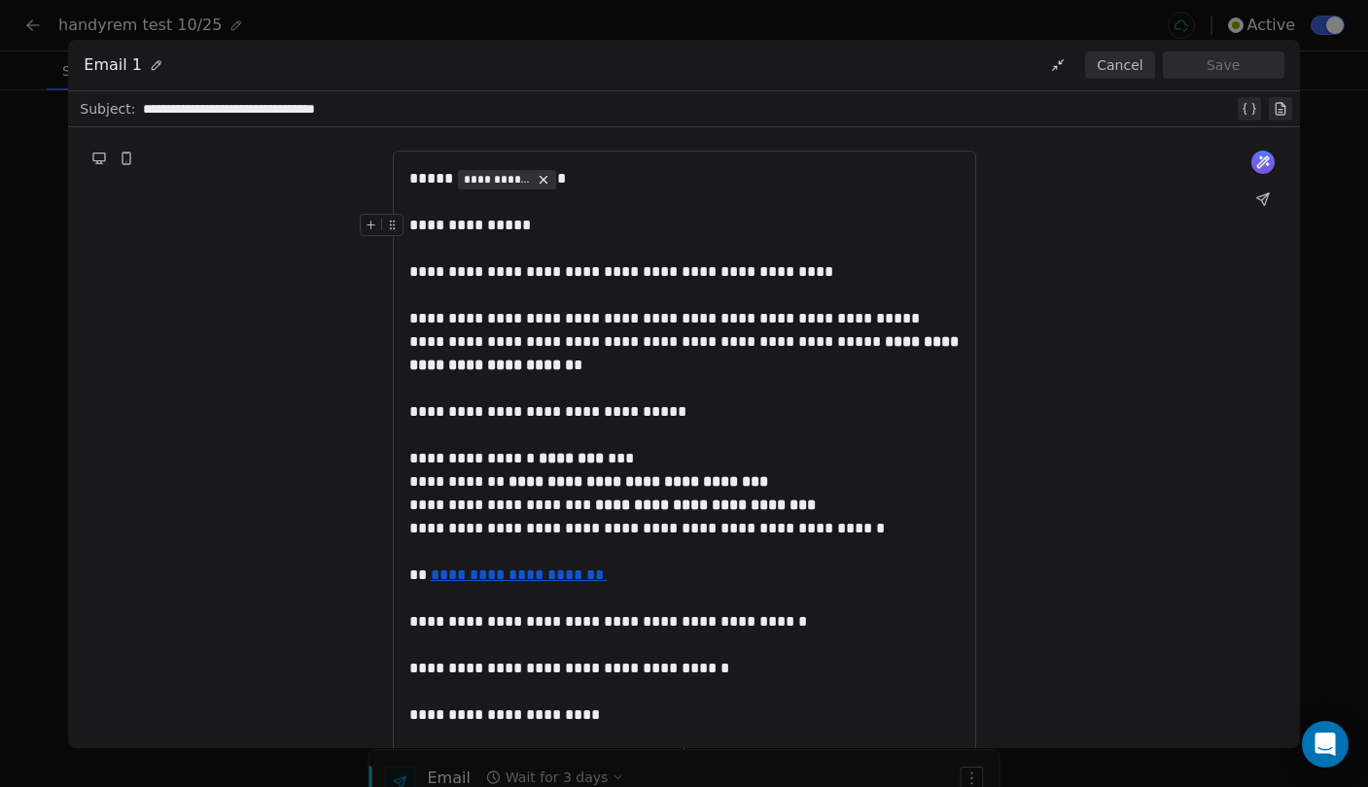
click at [1126, 67] on button "Cancel" at bounding box center [1119, 65] width 69 height 27
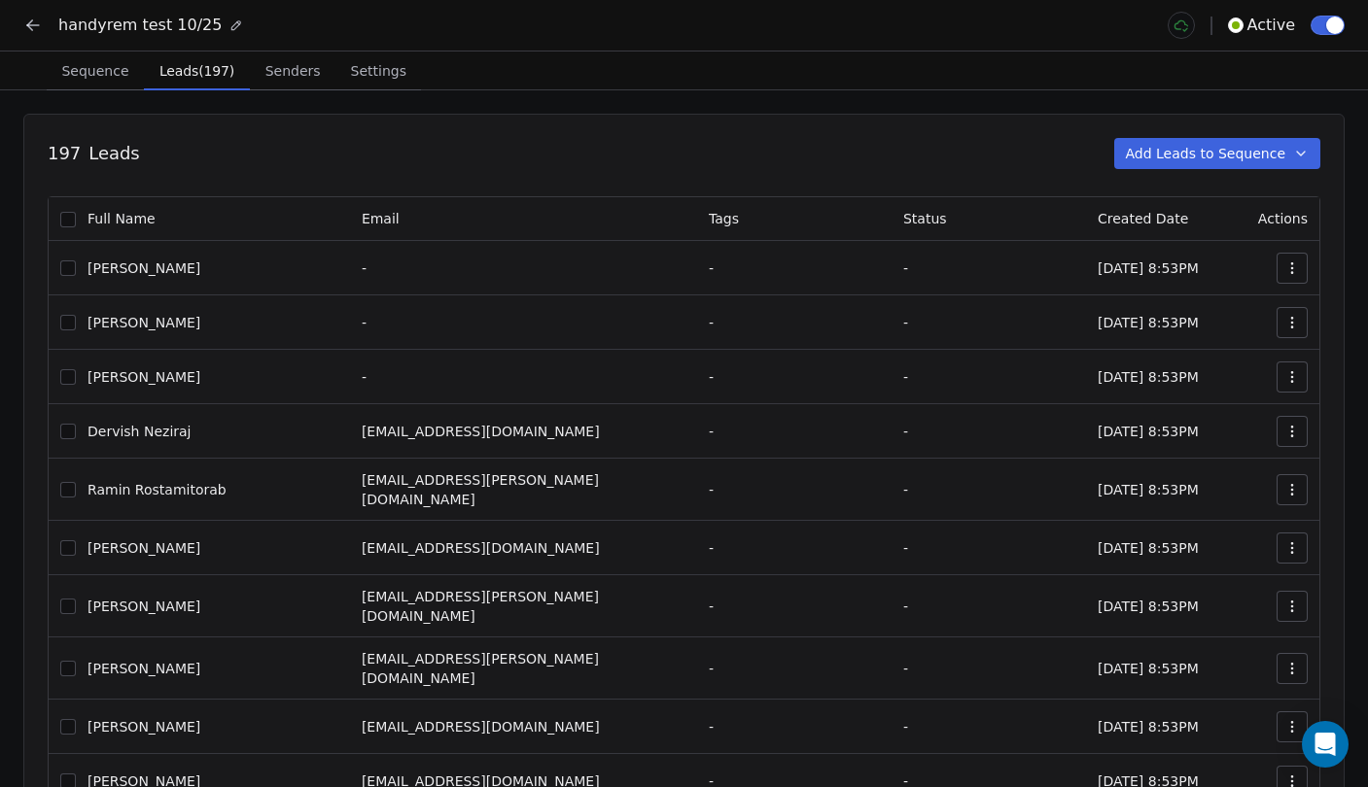
click at [192, 78] on span "Leads (197)" at bounding box center [197, 70] width 90 height 27
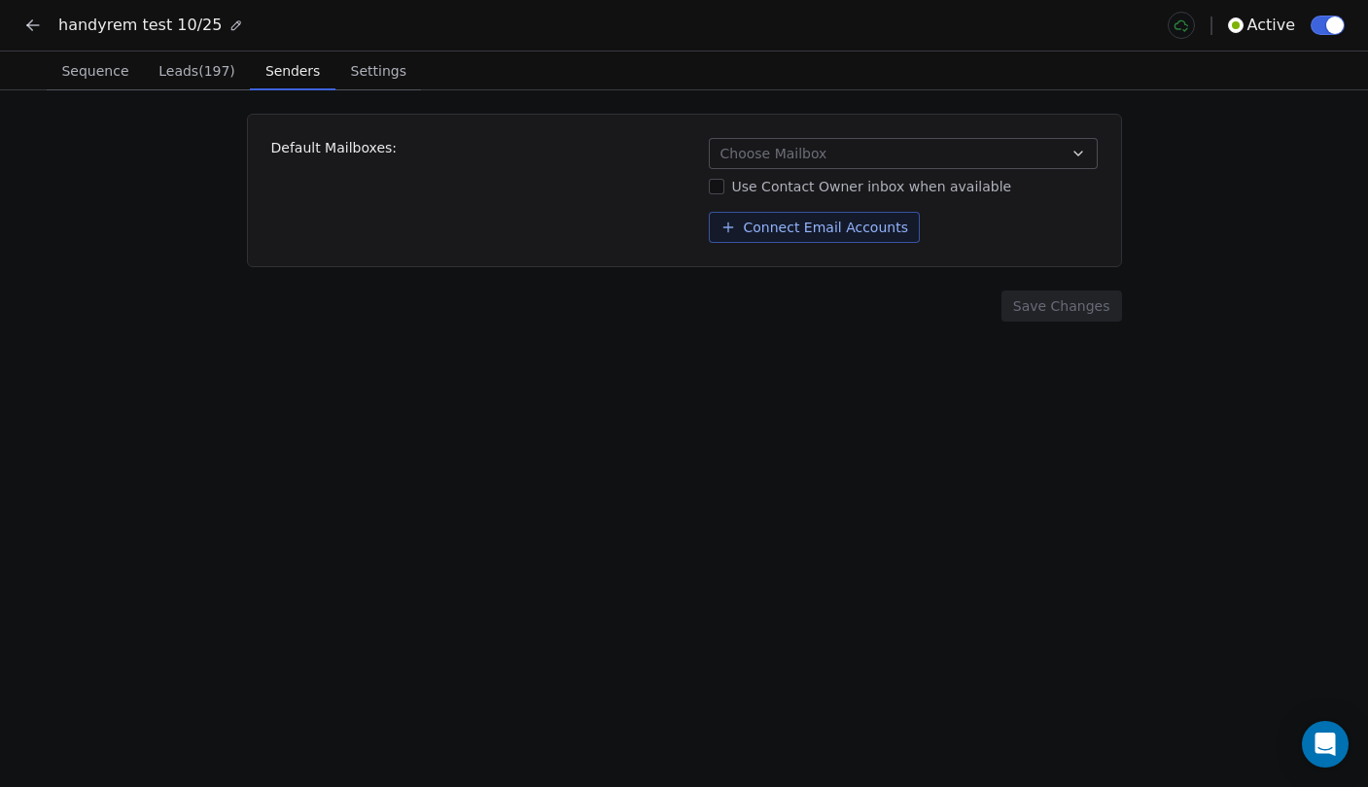
click at [280, 78] on span "Senders" at bounding box center [293, 70] width 70 height 27
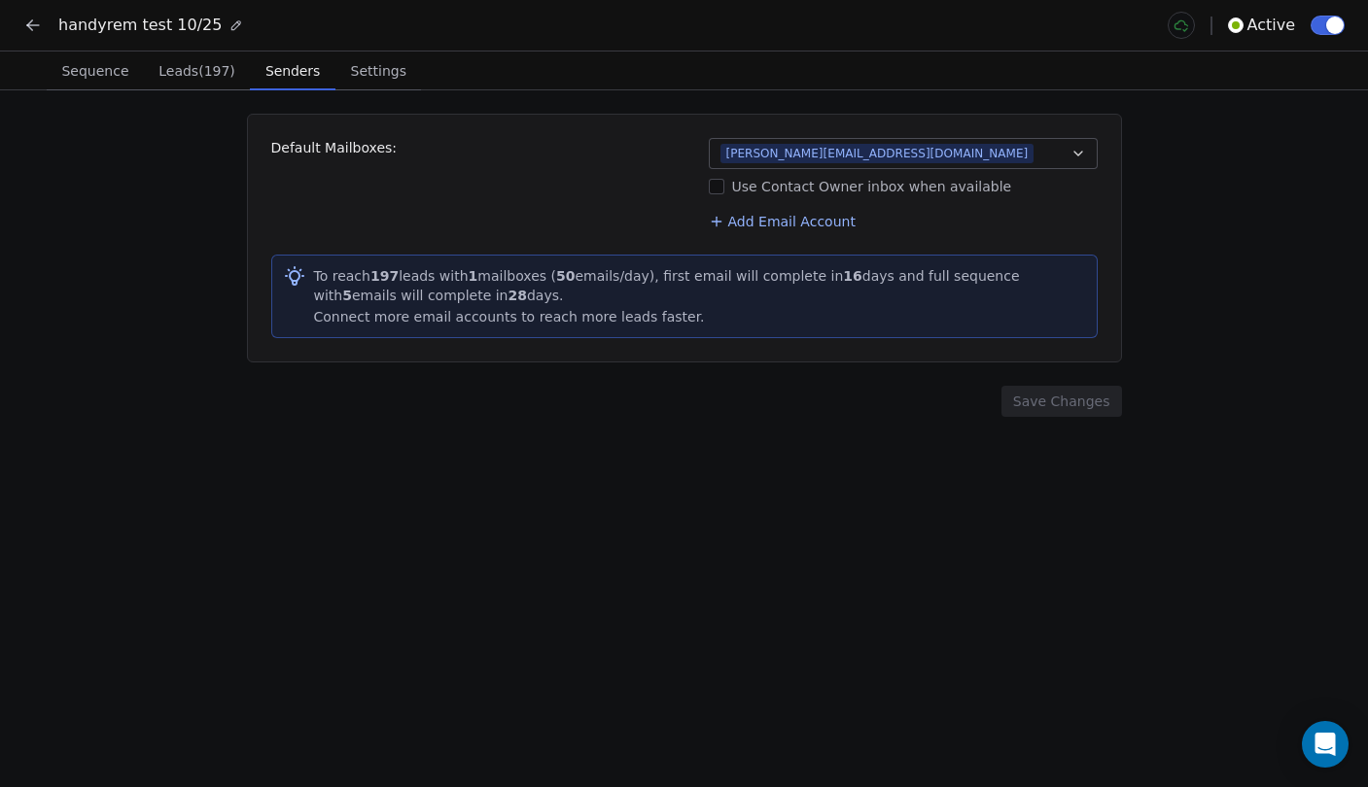
click at [424, 278] on div "To reach 197 leads with 1 mailboxes ( 50 emails/day), first email will complete…" at bounding box center [700, 285] width 772 height 39
click at [458, 279] on div "To reach 197 leads with 1 mailboxes ( 50 emails/day), first email will complete…" at bounding box center [700, 285] width 772 height 39
click at [483, 279] on div "To reach 197 leads with 1 mailboxes ( 50 emails/day), first email will complete…" at bounding box center [700, 285] width 772 height 39
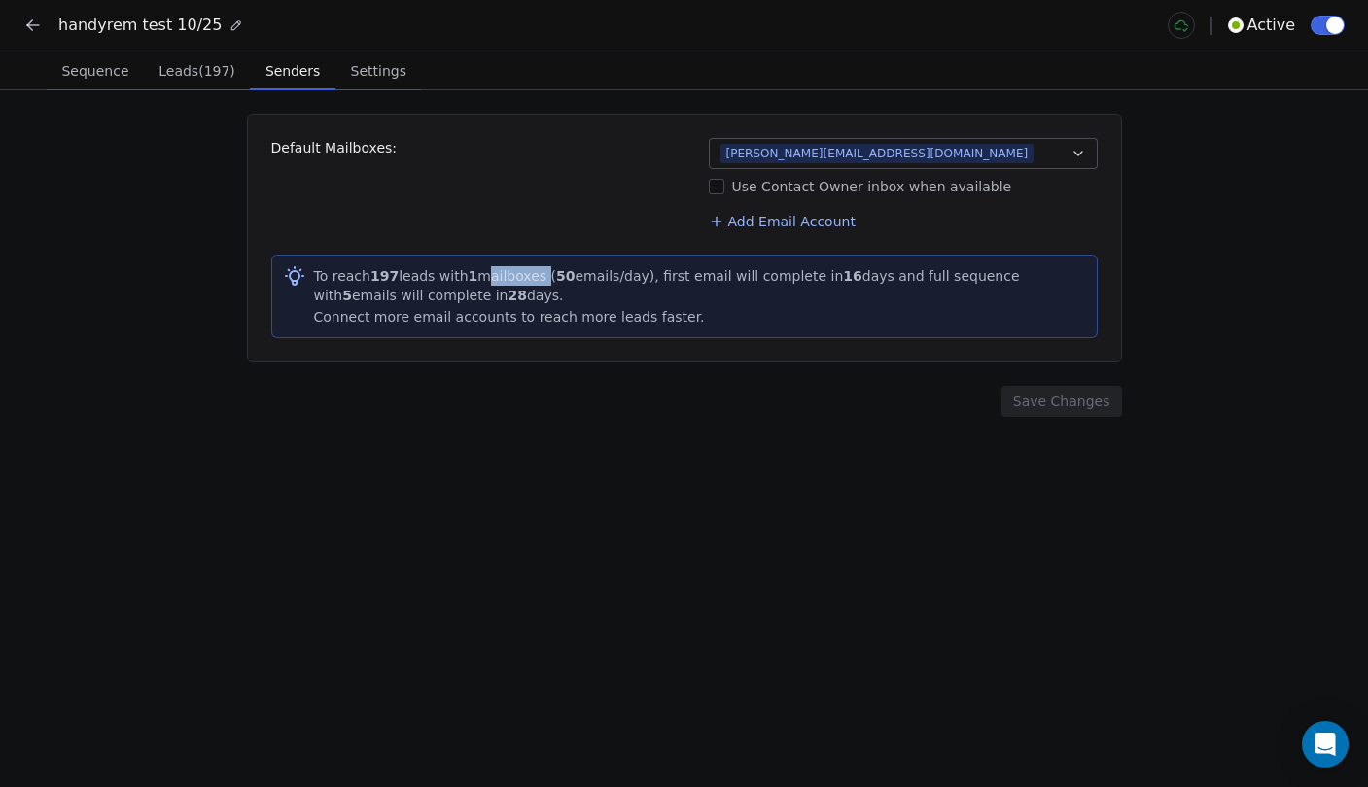
click at [483, 279] on div "To reach 197 leads with 1 mailboxes ( 50 emails/day), first email will complete…" at bounding box center [700, 285] width 772 height 39
click at [516, 277] on div "To reach 197 leads with 1 mailboxes ( 50 emails/day), first email will complete…" at bounding box center [700, 285] width 772 height 39
click at [621, 281] on div "To reach 197 leads with 1 mailboxes ( 50 emails/day), first email will complete…" at bounding box center [700, 285] width 772 height 39
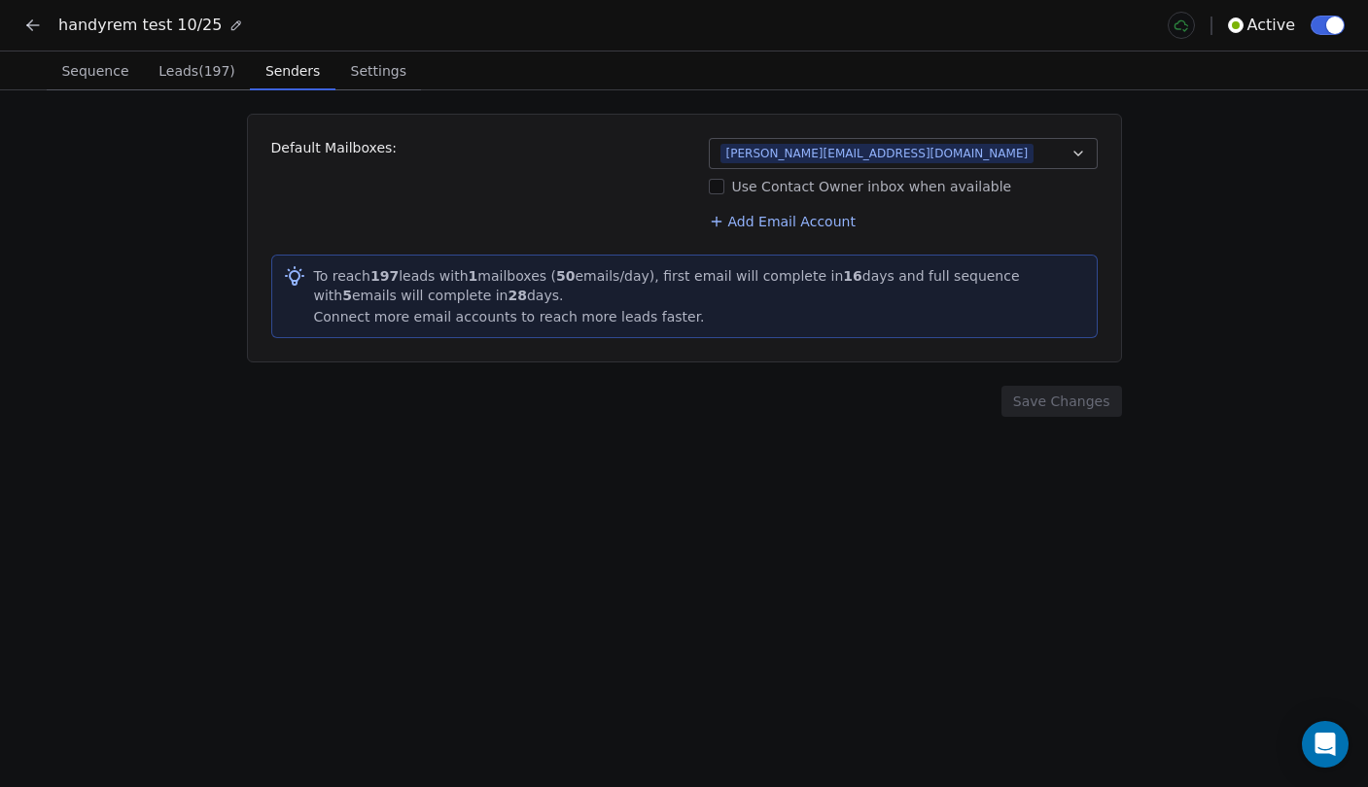
click at [664, 278] on div "To reach 197 leads with 1 mailboxes ( 50 emails/day), first email will complete…" at bounding box center [700, 285] width 772 height 39
click at [703, 272] on div "To reach 197 leads with 1 mailboxes ( 50 emails/day), first email will complete…" at bounding box center [700, 285] width 772 height 39
click at [728, 275] on div "To reach 197 leads with 1 mailboxes ( 50 emails/day), first email will complete…" at bounding box center [700, 285] width 772 height 39
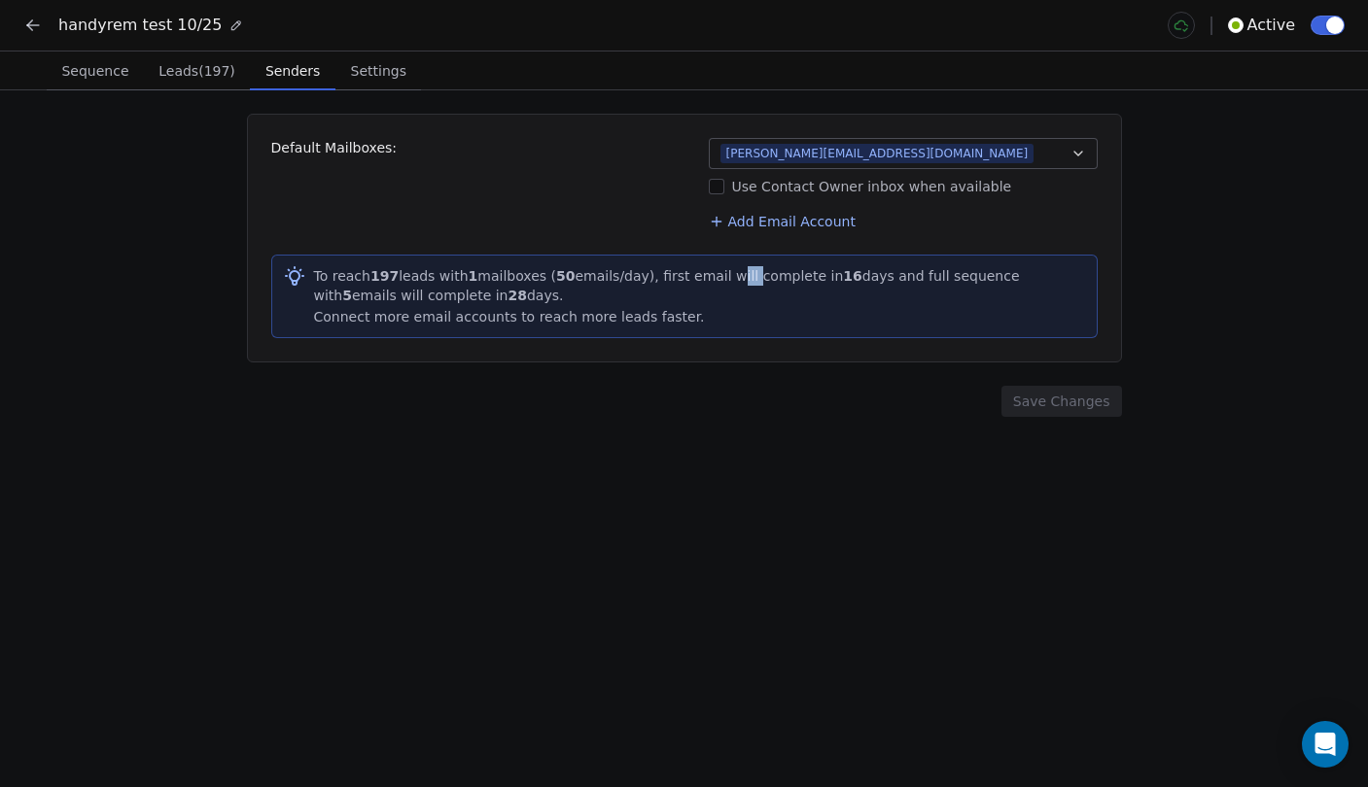
click at [728, 275] on div "To reach 197 leads with 1 mailboxes ( 50 emails/day), first email will complete…" at bounding box center [700, 285] width 772 height 39
click at [767, 278] on div "To reach 197 leads with 1 mailboxes ( 50 emails/day), first email will complete…" at bounding box center [700, 285] width 772 height 39
click at [803, 278] on div "To reach 197 leads with 1 mailboxes ( 50 emails/day), first email will complete…" at bounding box center [700, 285] width 772 height 39
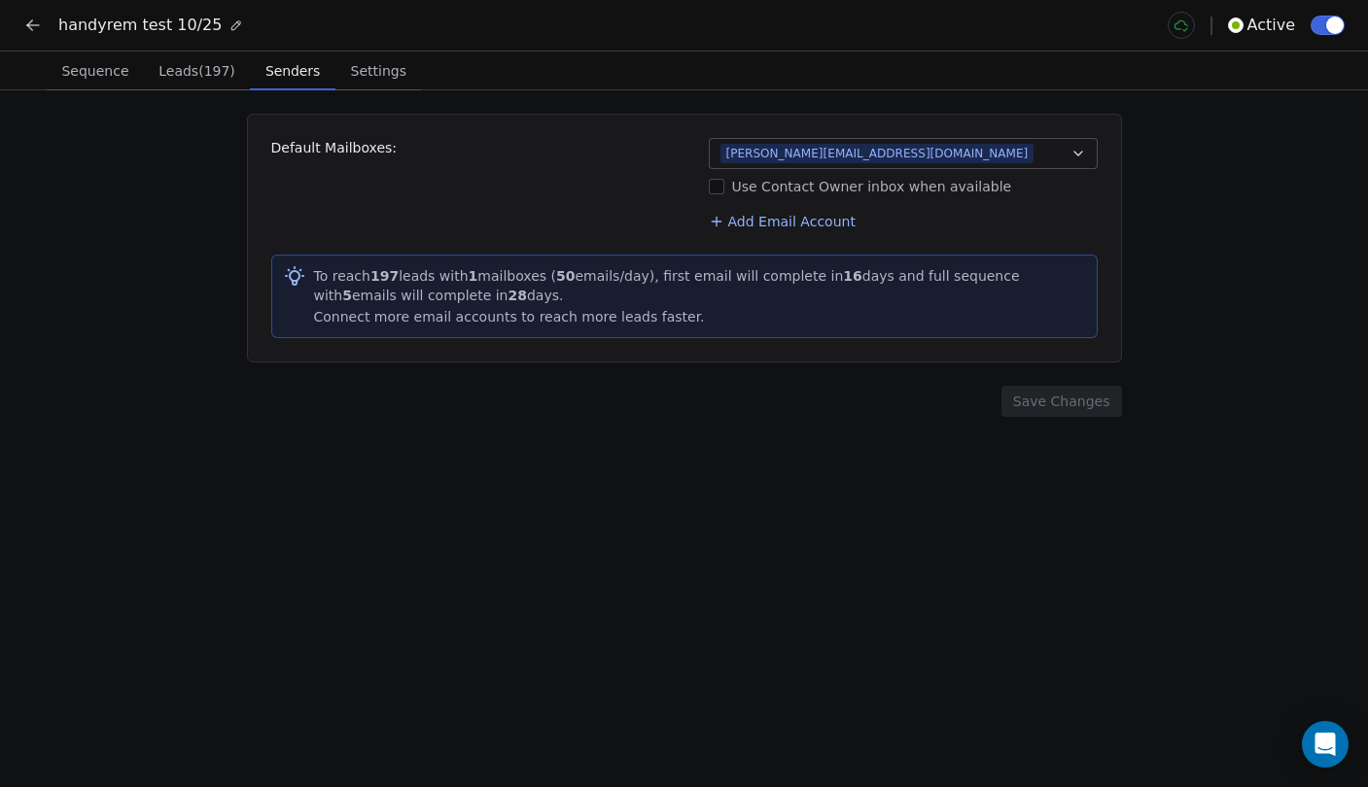
click at [843, 278] on strong "16" at bounding box center [852, 276] width 18 height 16
click at [867, 282] on div "To reach 197 leads with 1 mailboxes ( 50 emails/day), first email will complete…" at bounding box center [700, 285] width 772 height 39
click at [916, 281] on div "To reach 197 leads with 1 mailboxes ( 50 emails/day), first email will complete…" at bounding box center [700, 285] width 772 height 39
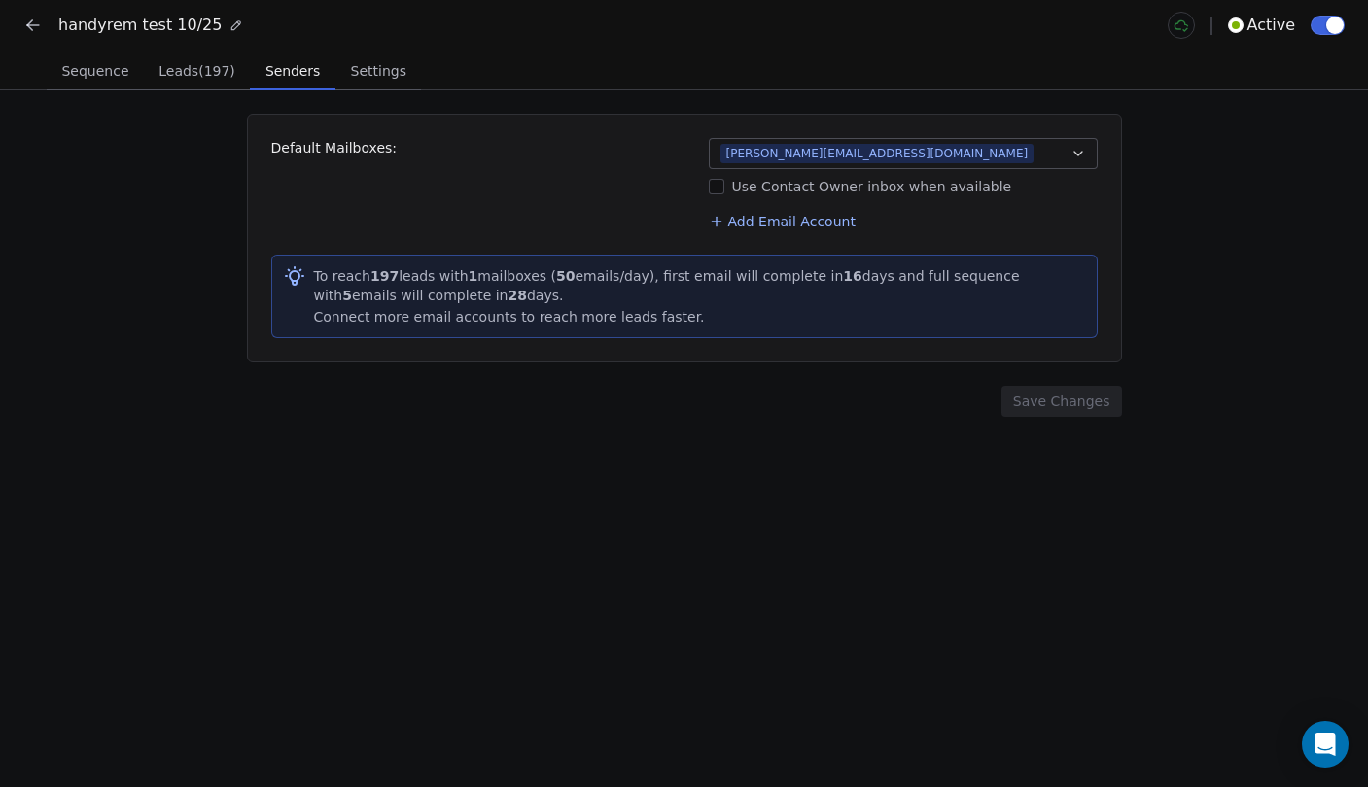
click at [468, 317] on div "Connect more email accounts to reach more leads faster." at bounding box center [700, 316] width 772 height 19
click at [505, 317] on div "Connect more email accounts to reach more leads faster." at bounding box center [700, 316] width 772 height 19
click at [521, 218] on div "Default Mailboxes: [PERSON_NAME][EMAIL_ADDRESS][DOMAIN_NAME] Use Contact Owner …" at bounding box center [684, 184] width 826 height 93
click at [643, 438] on div "Default Mailboxes: [PERSON_NAME][EMAIL_ADDRESS][DOMAIN_NAME] Use Contact Owner …" at bounding box center [684, 438] width 1368 height 697
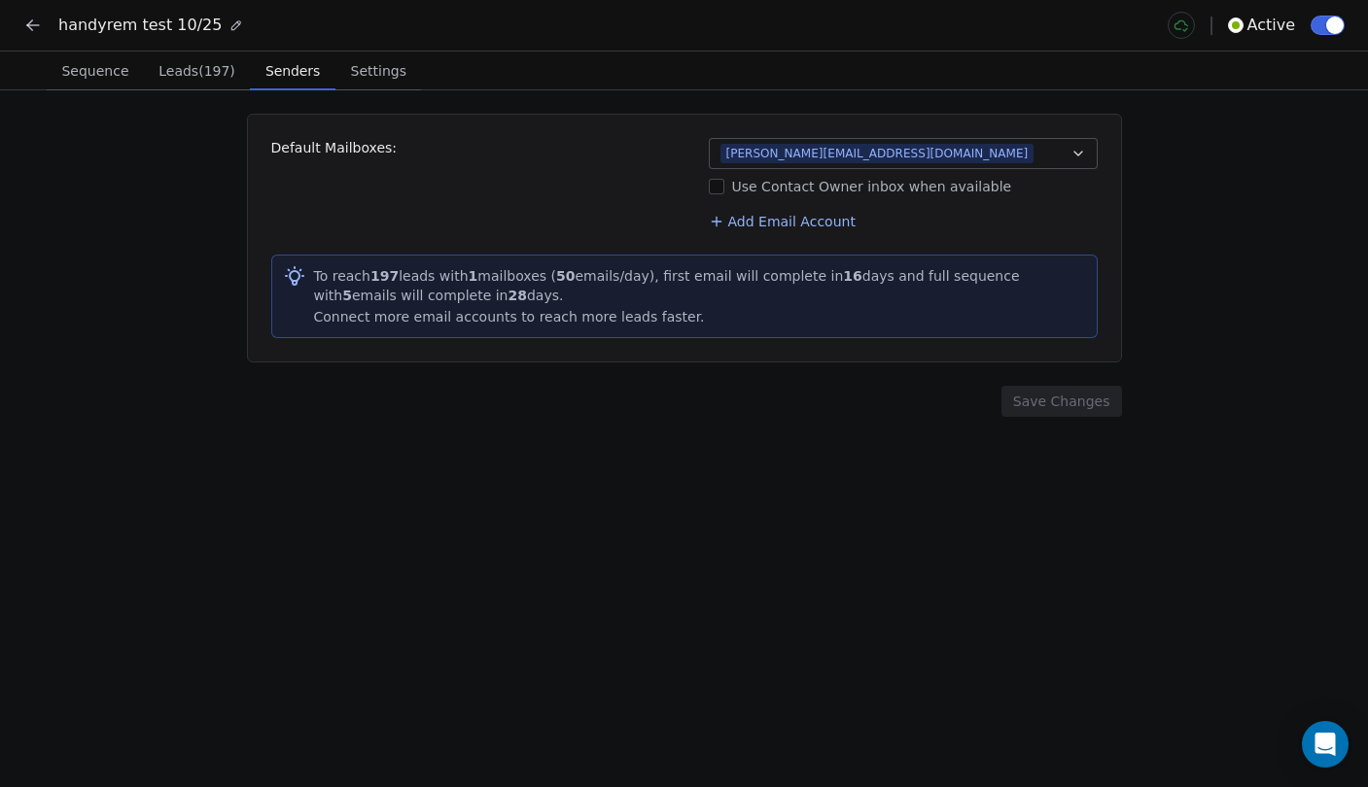
click at [935, 153] on button "[PERSON_NAME][EMAIL_ADDRESS][DOMAIN_NAME]" at bounding box center [903, 153] width 389 height 31
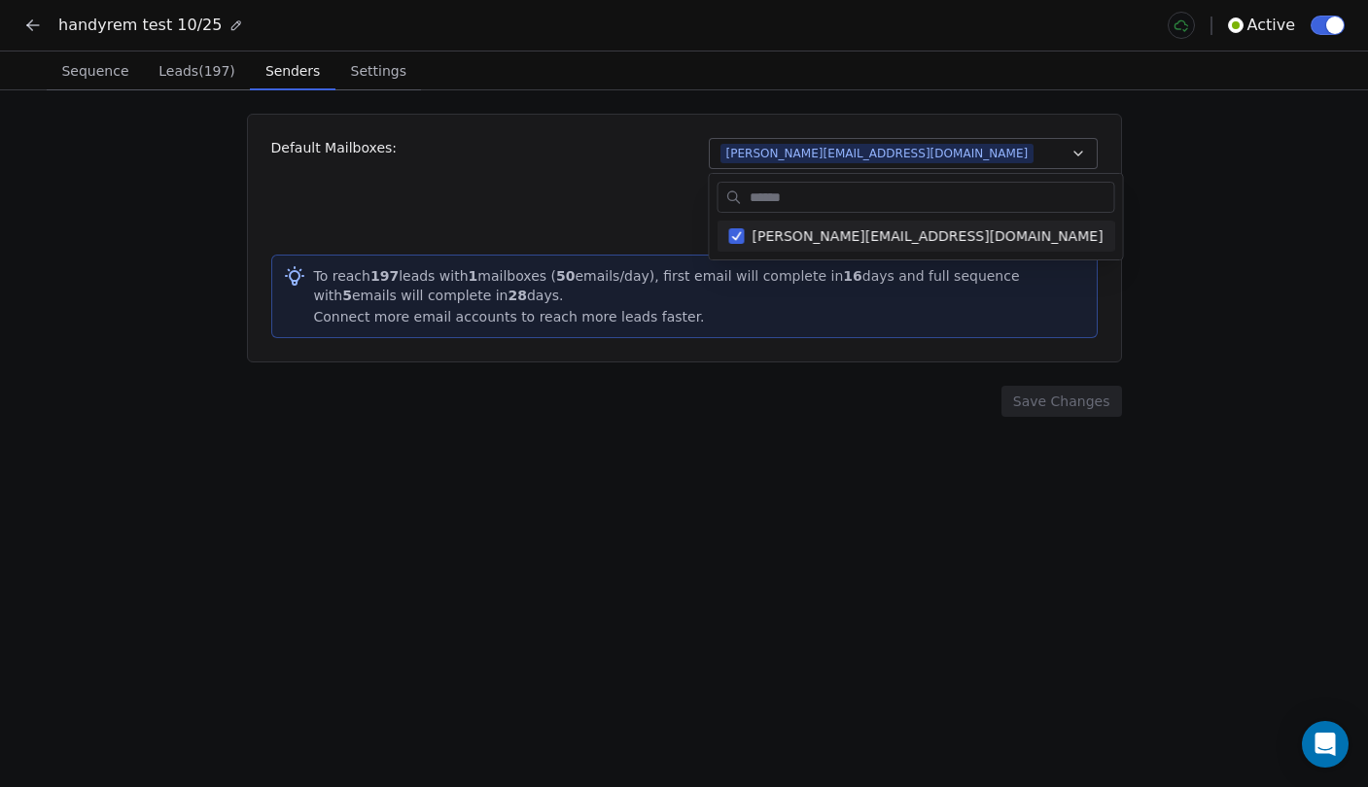
click at [1170, 176] on html "handyrem test 10/25 Active Sequence Sequence Leads (197) Leads (197) Senders Se…" at bounding box center [684, 393] width 1368 height 787
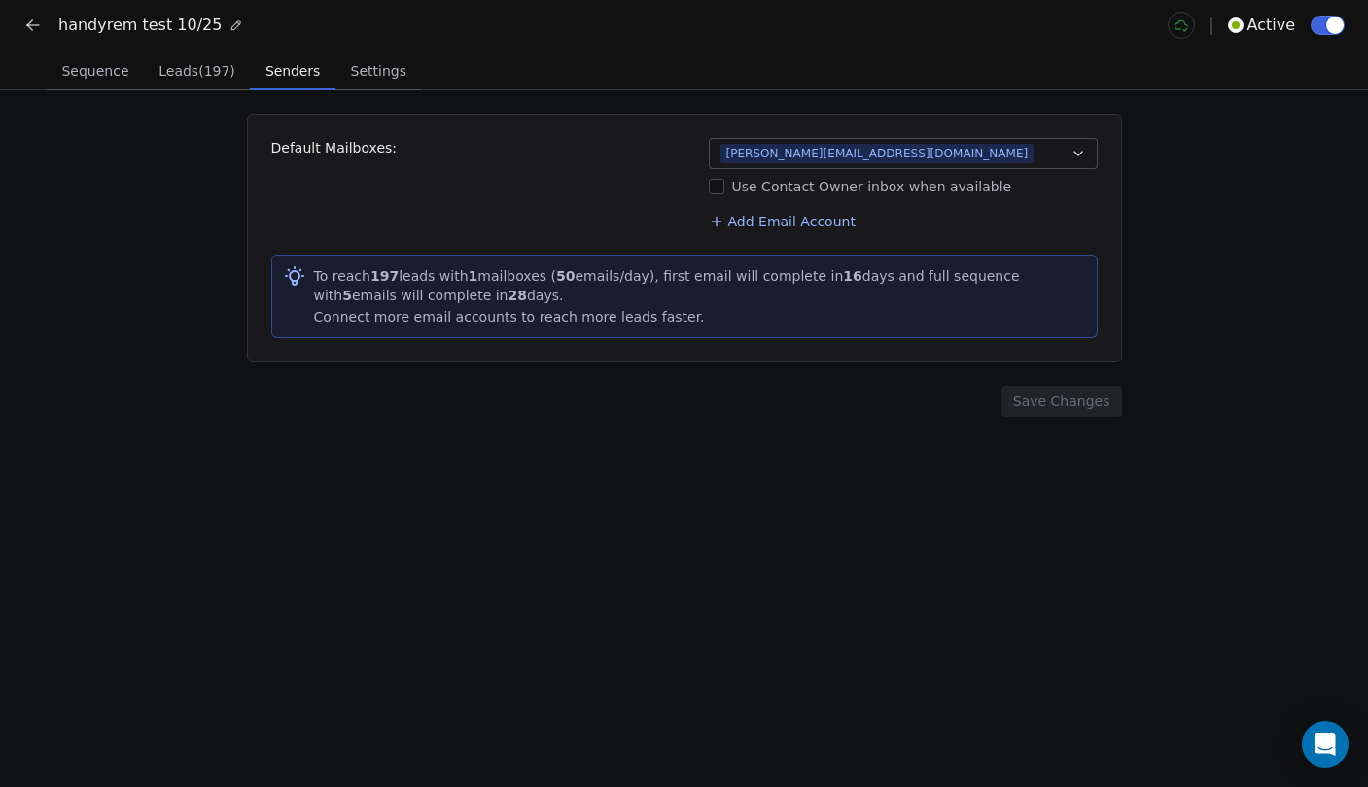
click at [765, 187] on div "Use Contact Owner inbox when available" at bounding box center [903, 186] width 389 height 19
click at [724, 187] on button "Use Contact Owner inbox when available" at bounding box center [717, 186] width 16 height 19
click at [765, 187] on div "Use Contact Owner inbox when available" at bounding box center [903, 186] width 389 height 19
click at [724, 187] on button "Use Contact Owner inbox when available" at bounding box center [717, 186] width 16 height 19
click at [32, 28] on icon at bounding box center [32, 25] width 19 height 19
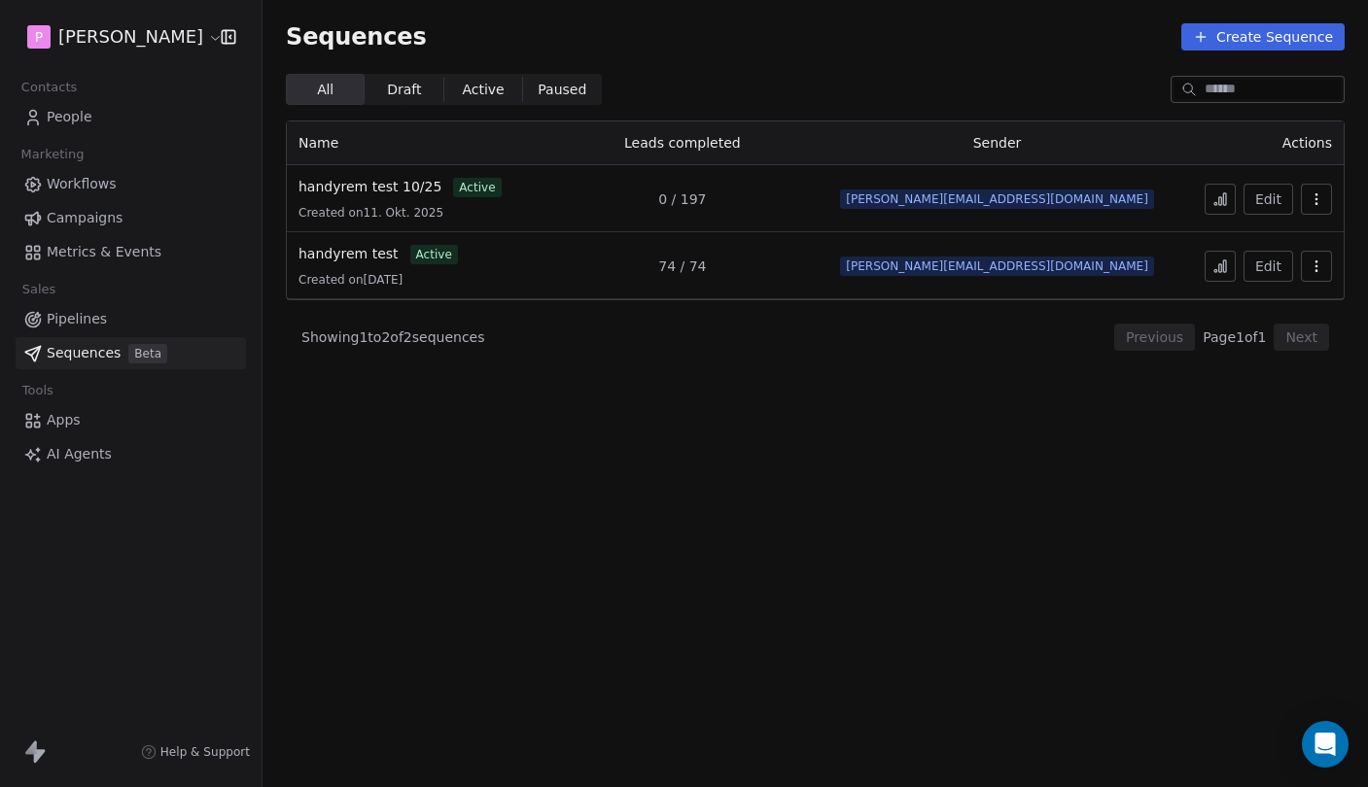
click at [1220, 199] on icon at bounding box center [1220, 201] width 3 height 8
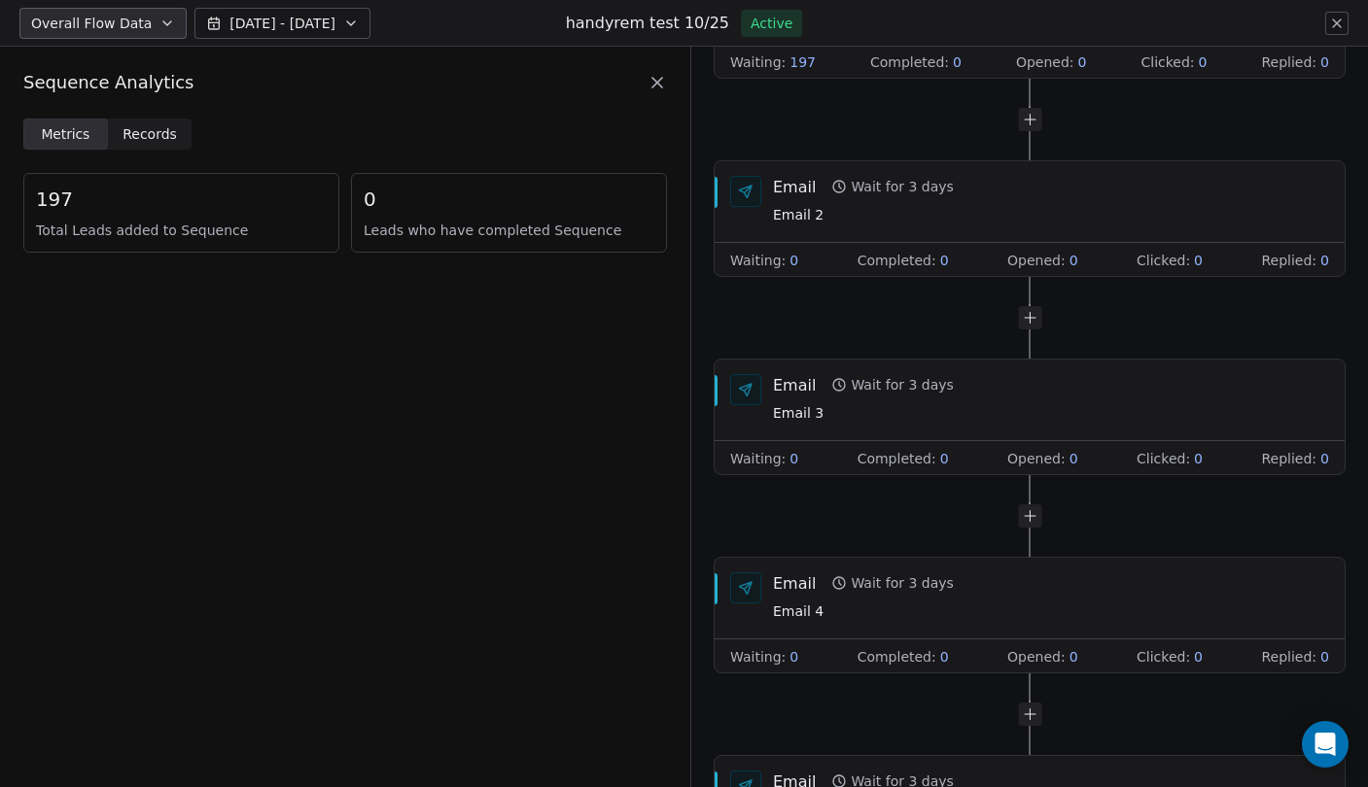
click at [659, 100] on div "Sequence Analytics" at bounding box center [345, 83] width 690 height 72
click at [654, 87] on icon at bounding box center [656, 82] width 19 height 19
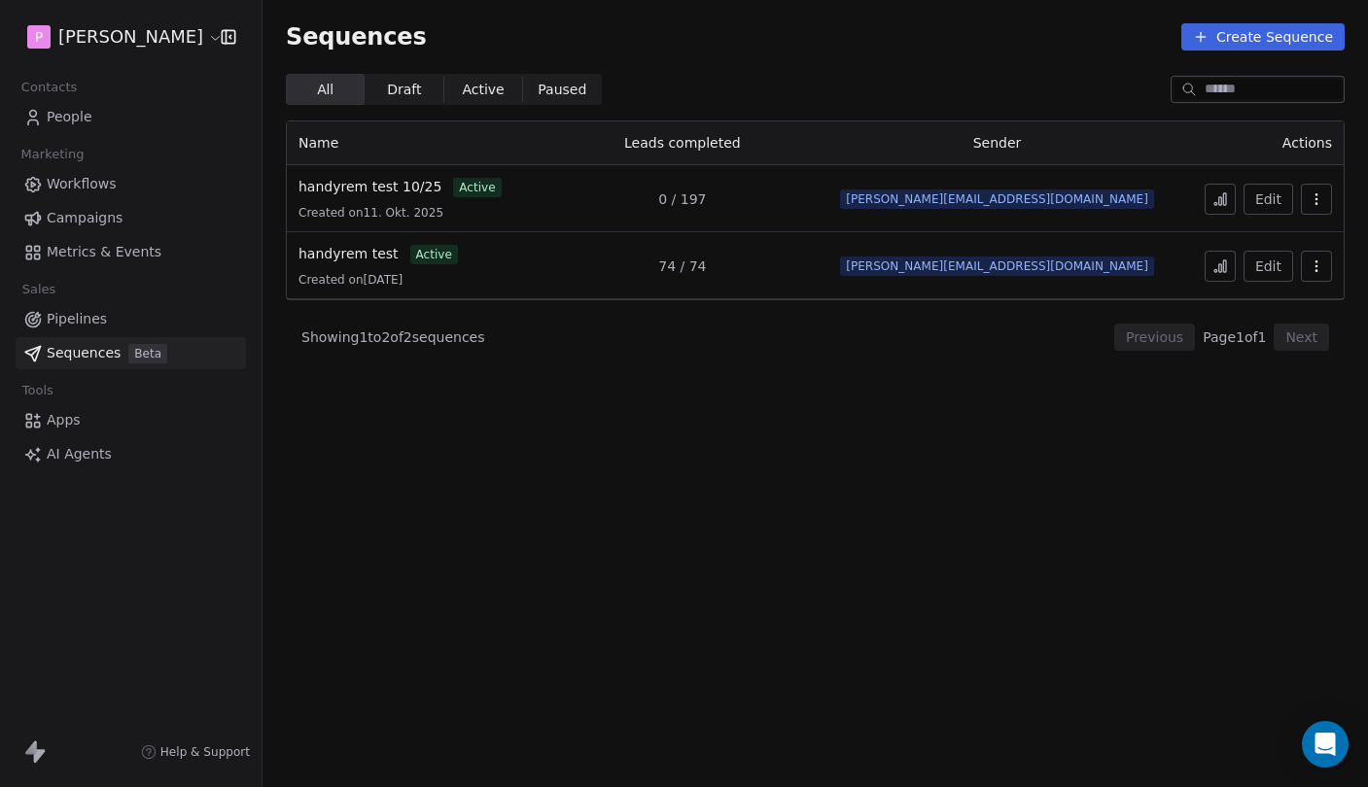
click at [1224, 270] on icon at bounding box center [1220, 267] width 16 height 16
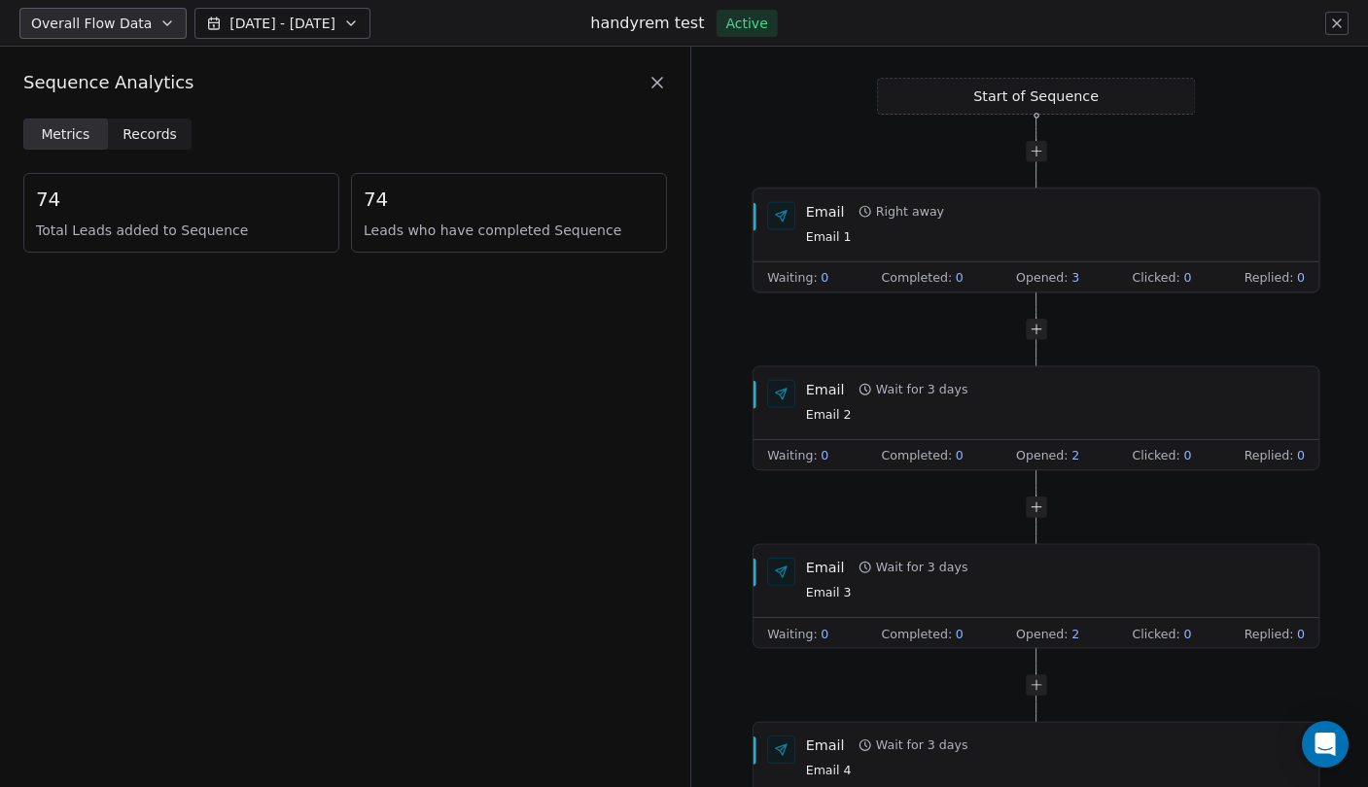
click at [971, 251] on div "Email Right away Email 1" at bounding box center [1036, 224] width 566 height 73
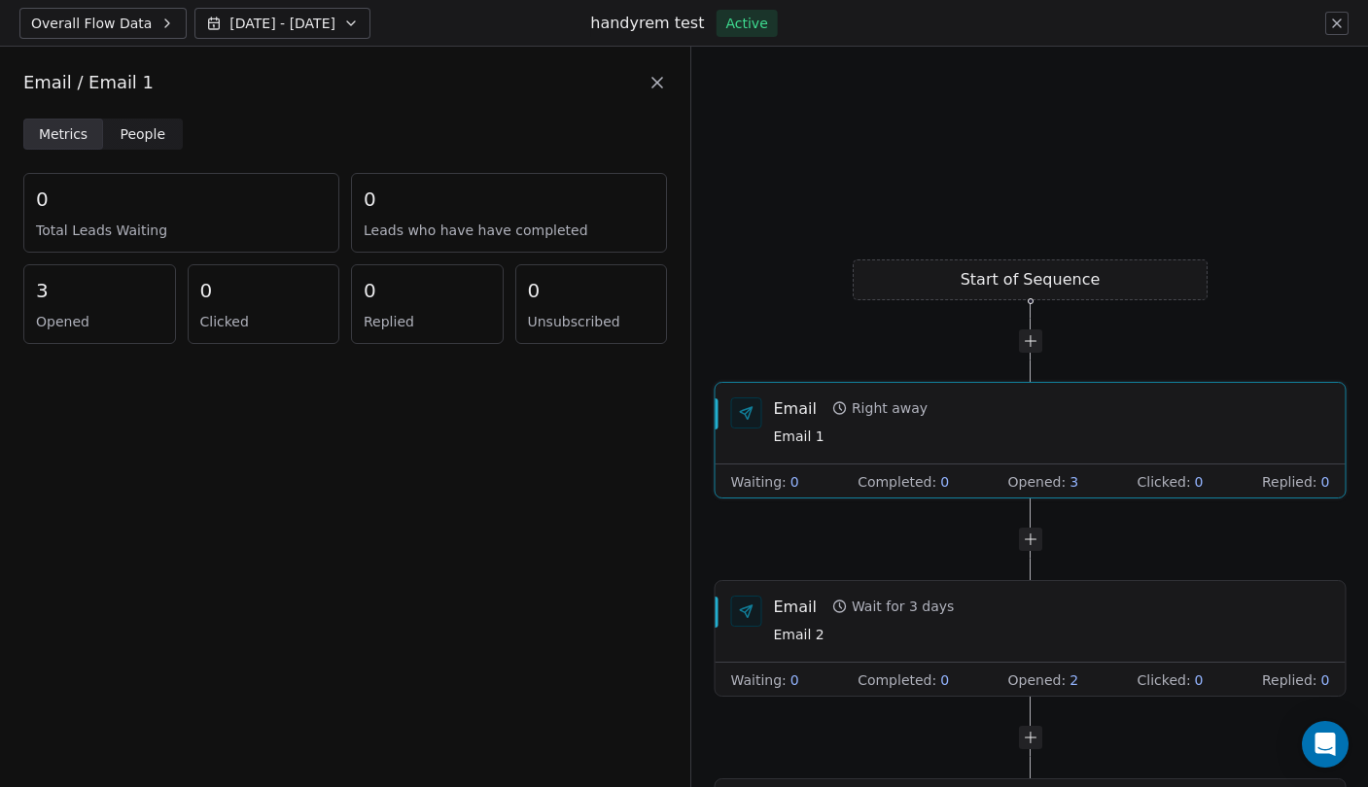
click at [246, 29] on span "[DATE] - [DATE]" at bounding box center [282, 23] width 106 height 19
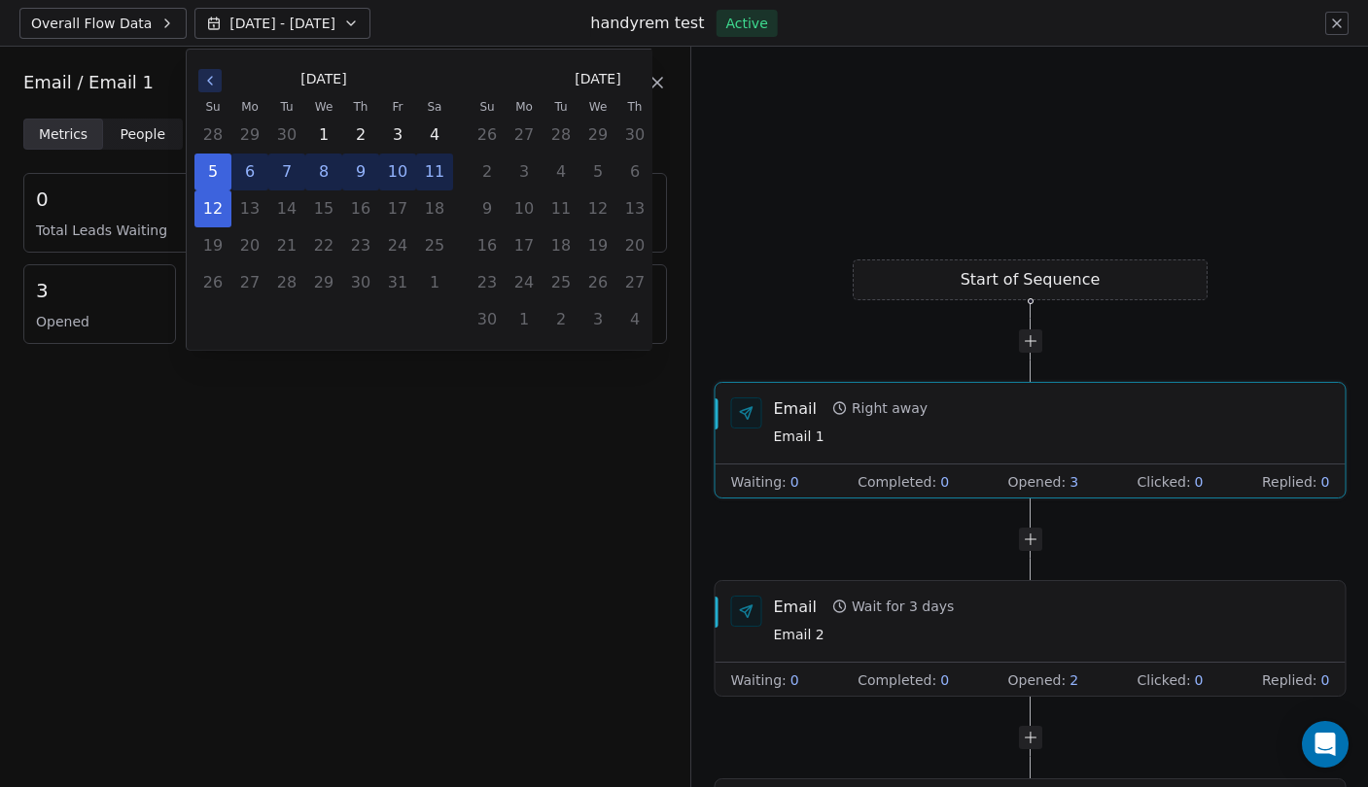
click at [211, 82] on icon "Go to the Previous Month" at bounding box center [210, 81] width 16 height 16
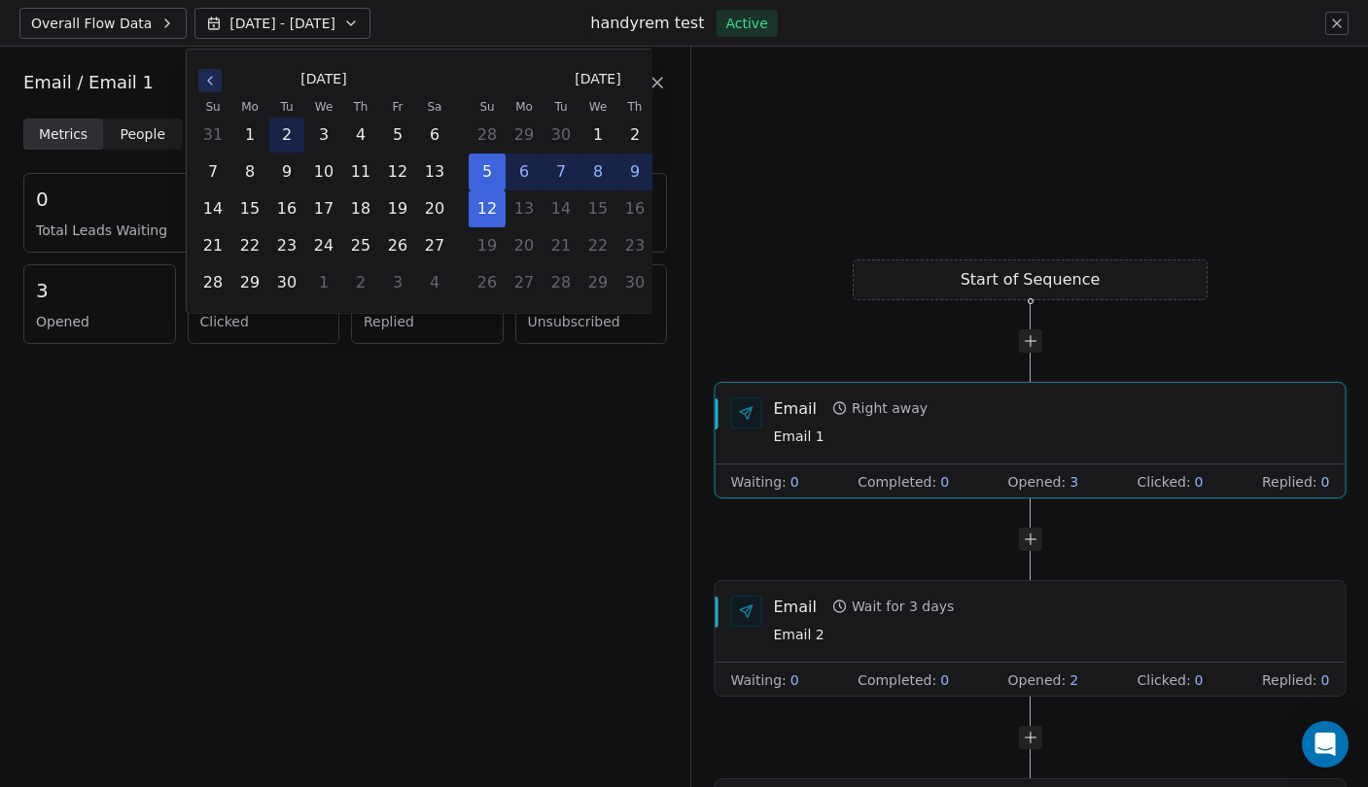
click at [293, 124] on button "2" at bounding box center [286, 135] width 35 height 35
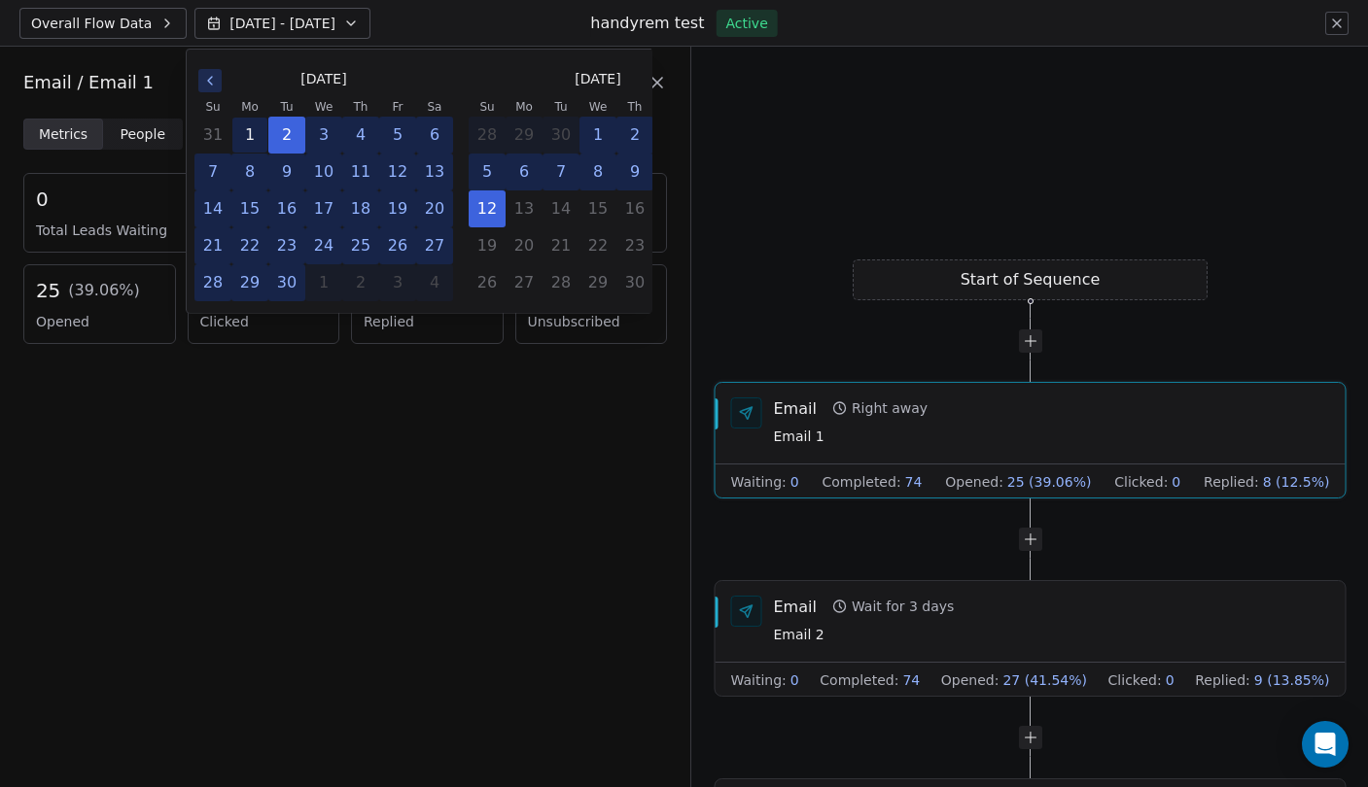
click at [249, 131] on button "1" at bounding box center [249, 135] width 35 height 35
click at [399, 490] on div "Metrics Metrics People People 0 Total Leads Waiting 74 Leads who have have comp…" at bounding box center [345, 453] width 690 height 669
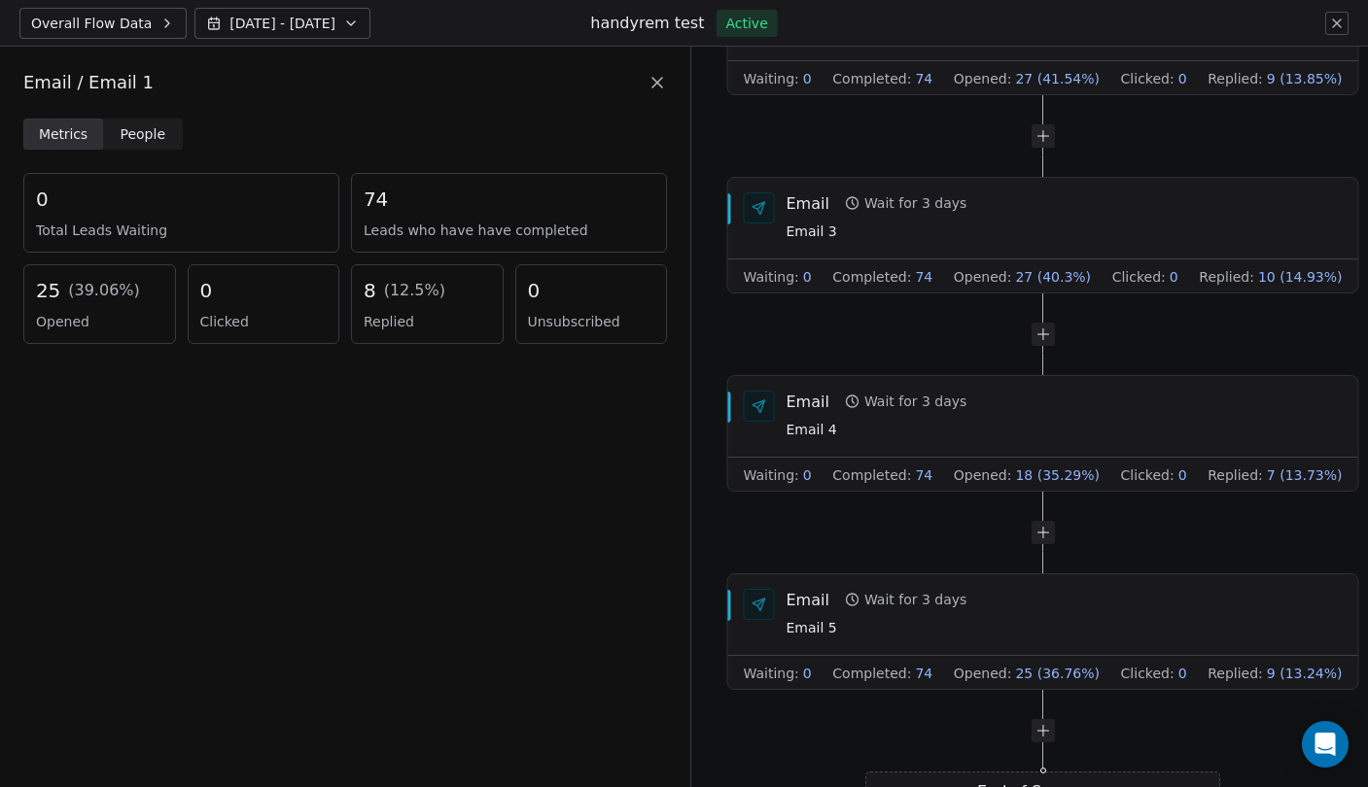
click at [1336, 17] on icon at bounding box center [1337, 24] width 16 height 16
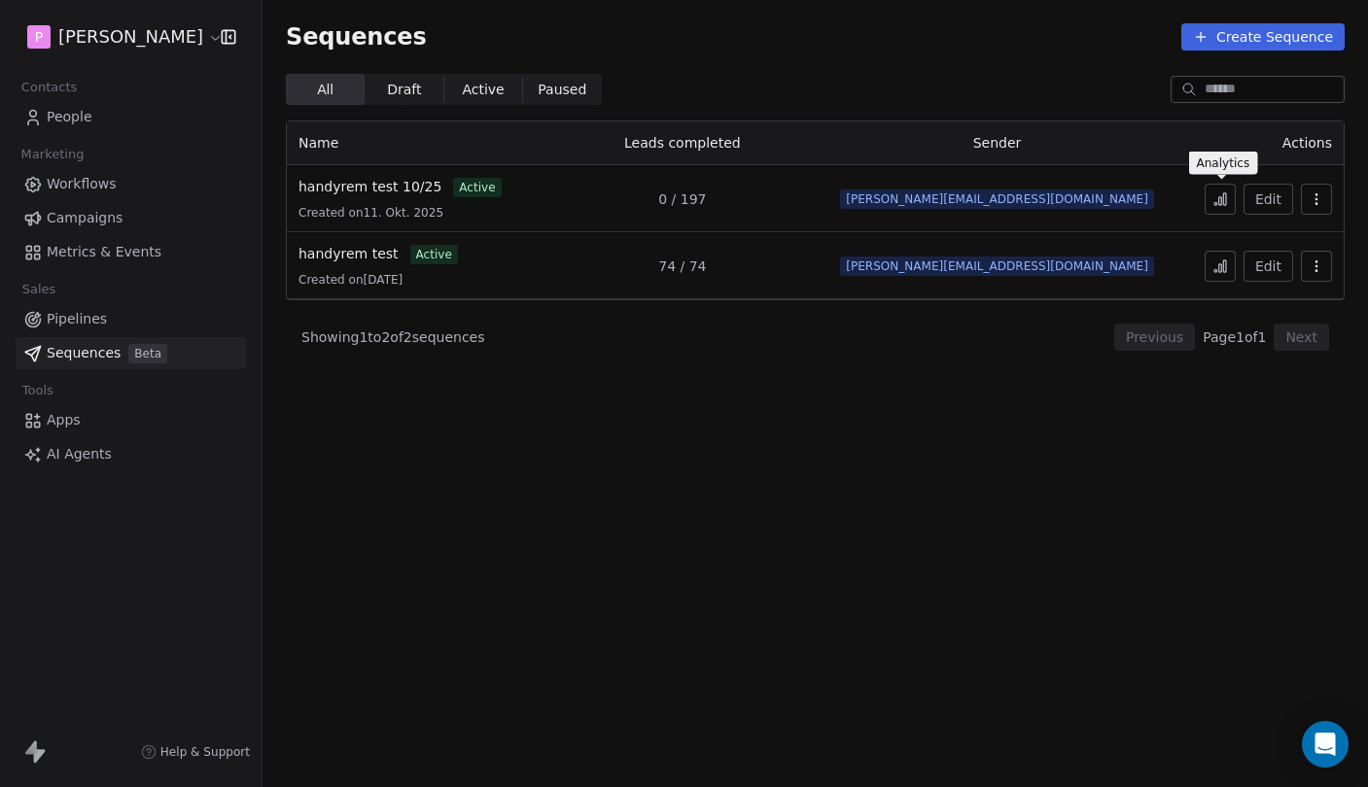
click at [1226, 197] on icon at bounding box center [1224, 199] width 3 height 12
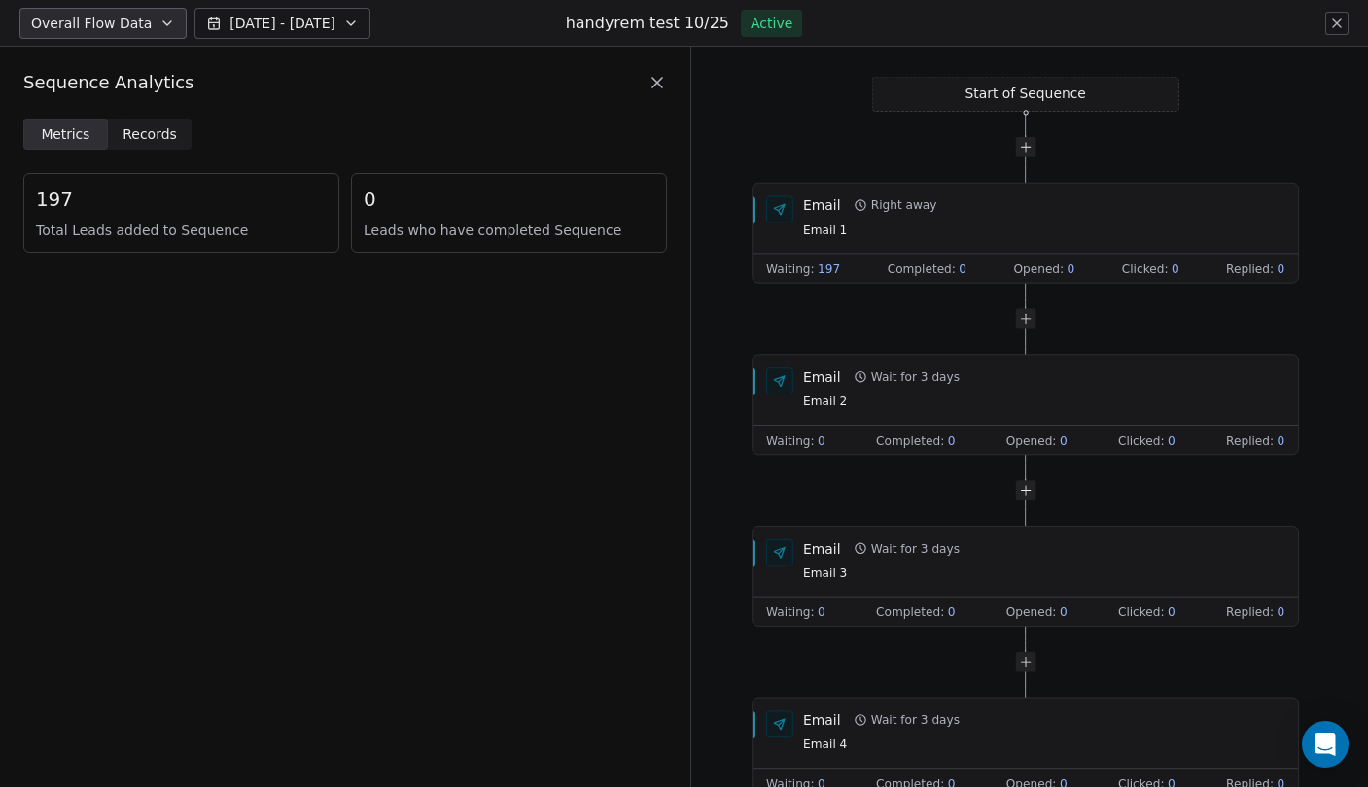
click at [656, 78] on icon at bounding box center [656, 82] width 19 height 19
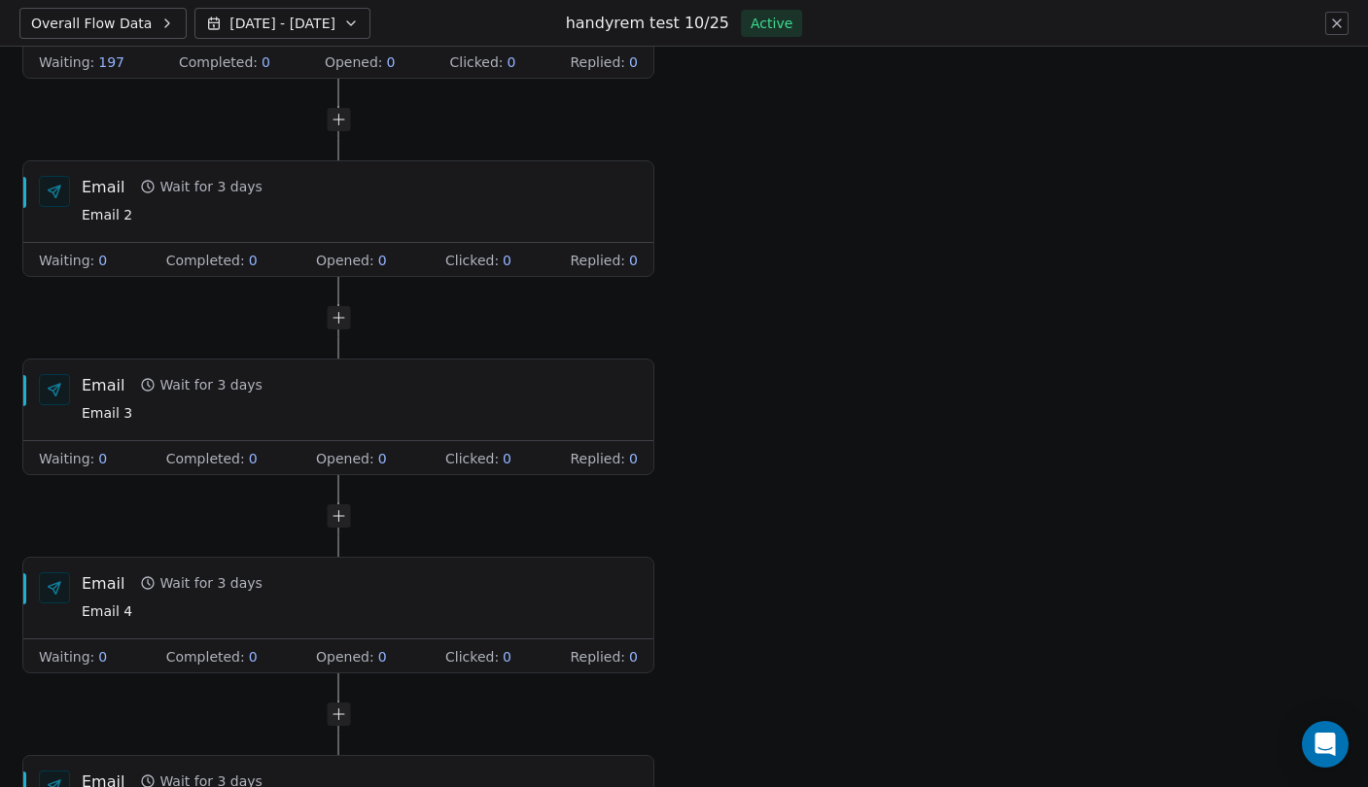
click at [1344, 19] on button at bounding box center [1336, 23] width 23 height 23
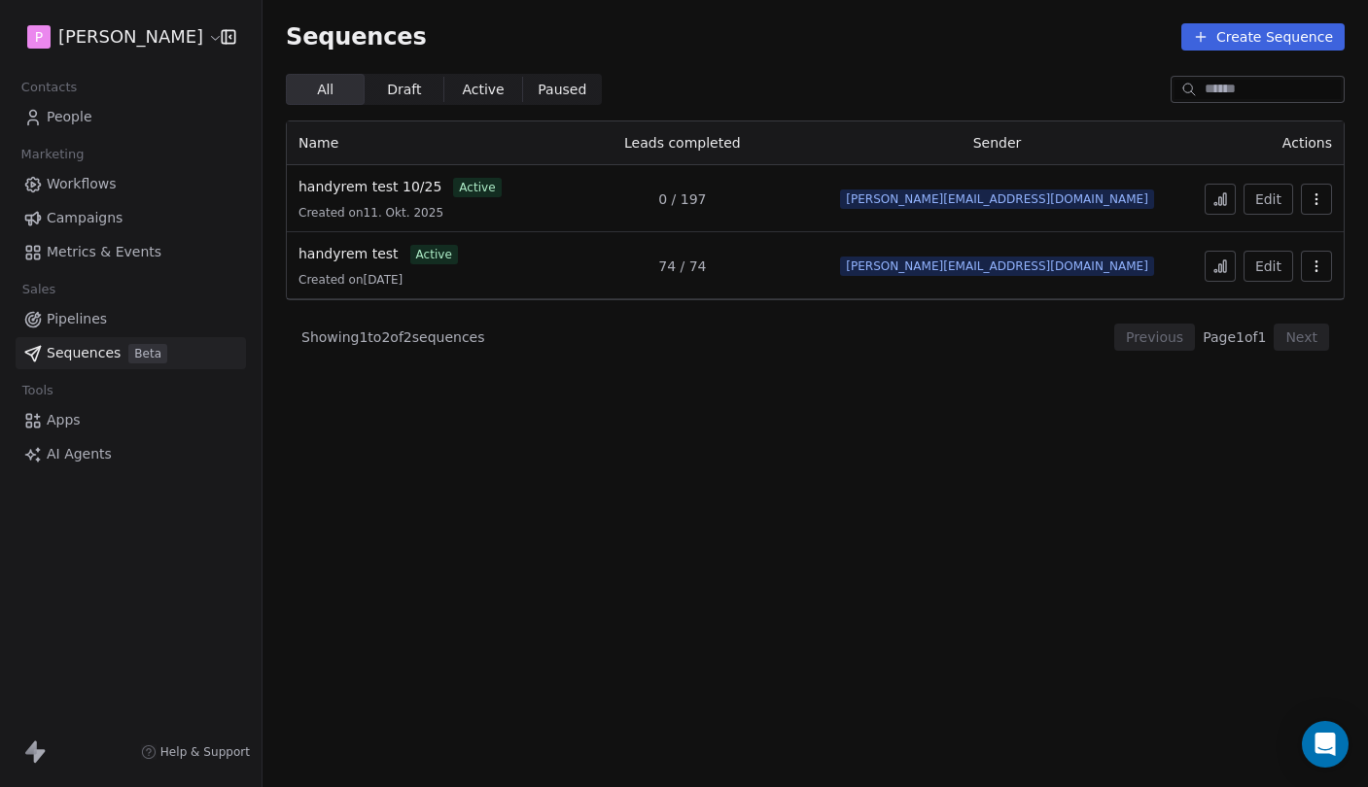
click at [808, 6] on div "Sequences Create Sequence" at bounding box center [814, 37] width 1105 height 74
click at [802, 2] on div "Sequences Create Sequence" at bounding box center [814, 37] width 1105 height 74
